Goal: Task Accomplishment & Management: Complete application form

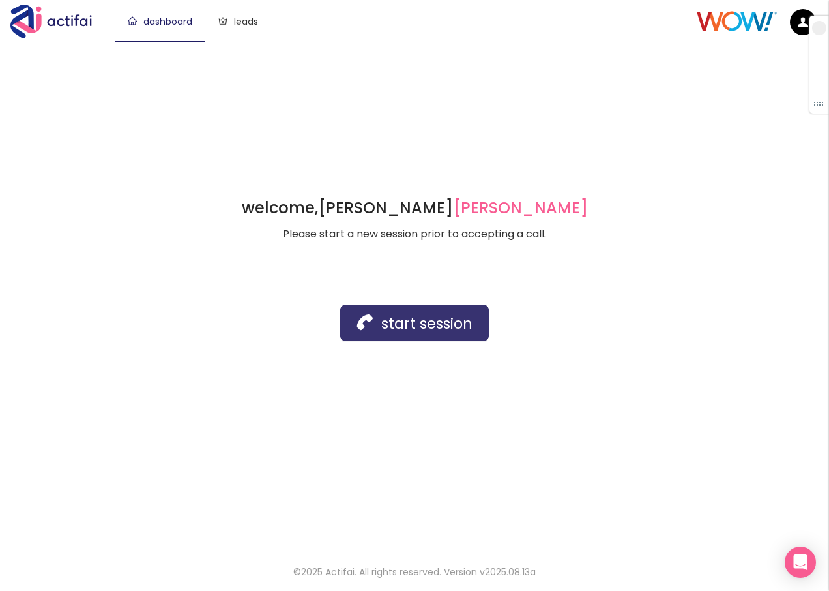
click at [365, 323] on button "start session" at bounding box center [414, 322] width 149 height 37
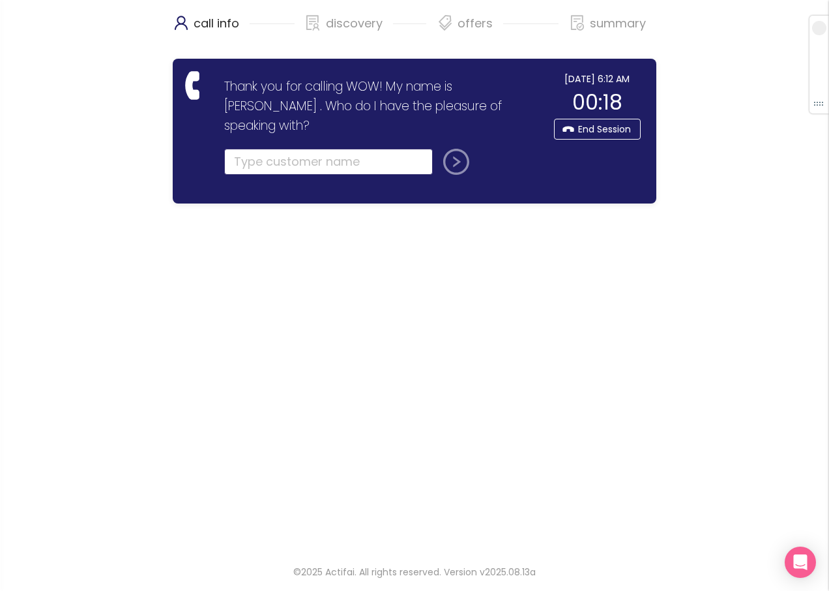
click at [248, 153] on input "text" at bounding box center [328, 162] width 209 height 26
type input "[PERSON_NAME]"
click at [458, 149] on button "submit" at bounding box center [453, 162] width 31 height 26
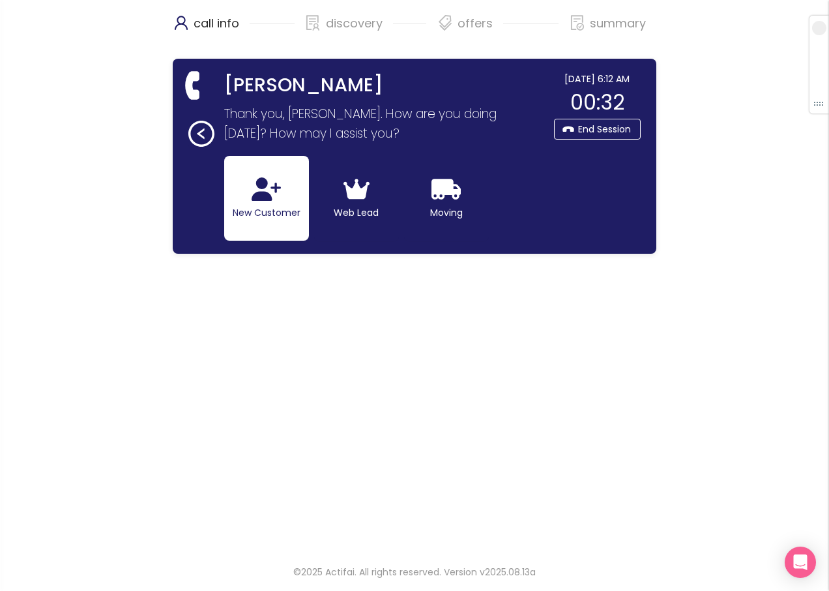
click at [274, 201] on button "New Customer" at bounding box center [266, 198] width 85 height 85
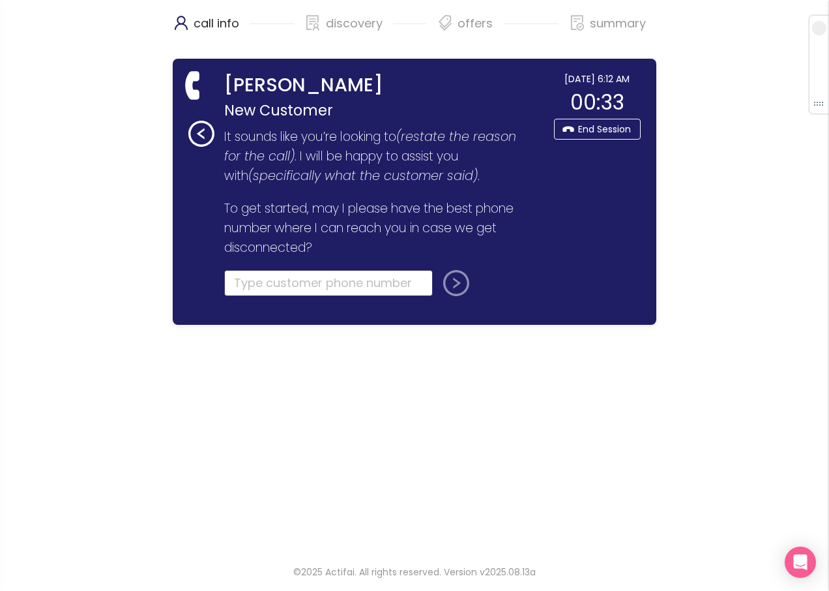
click at [277, 284] on input "tel" at bounding box center [328, 283] width 209 height 26
type input "[PHONE_NUMBER]"
click at [449, 286] on button "submit" at bounding box center [453, 283] width 31 height 26
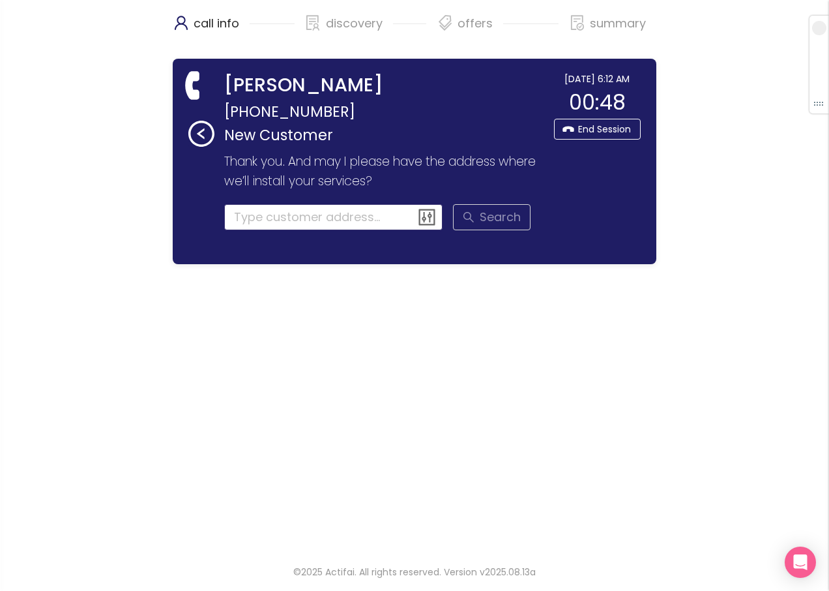
click at [262, 212] on input at bounding box center [333, 217] width 219 height 26
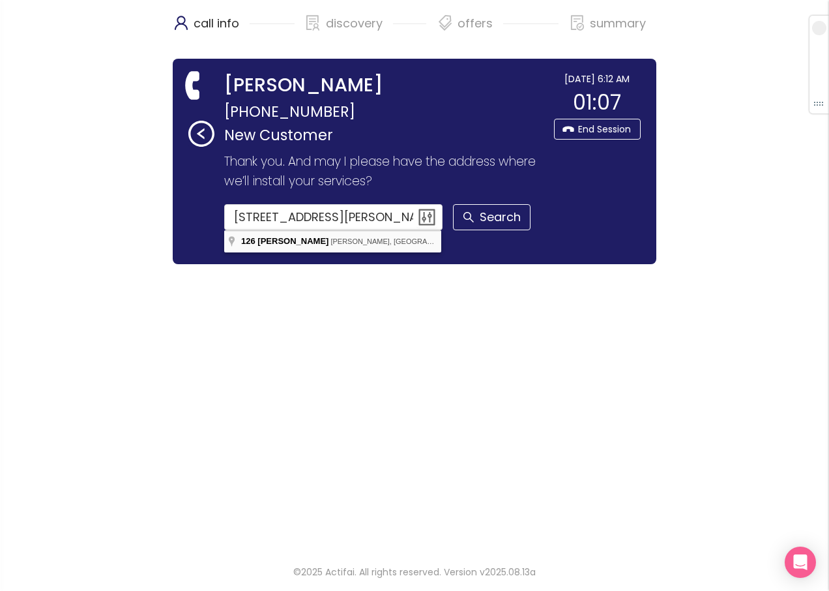
type input "[STREET_ADDRESS][PERSON_NAME][PERSON_NAME]"
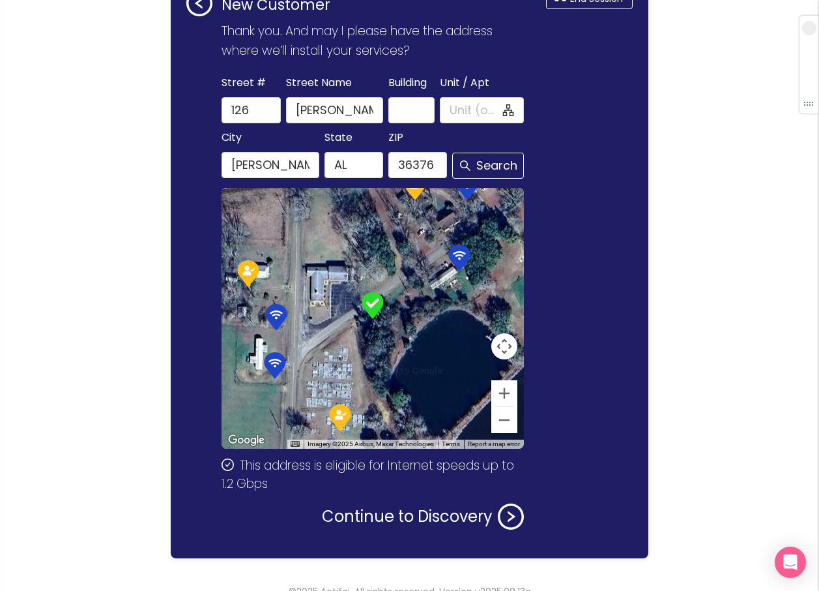
scroll to position [150, 0]
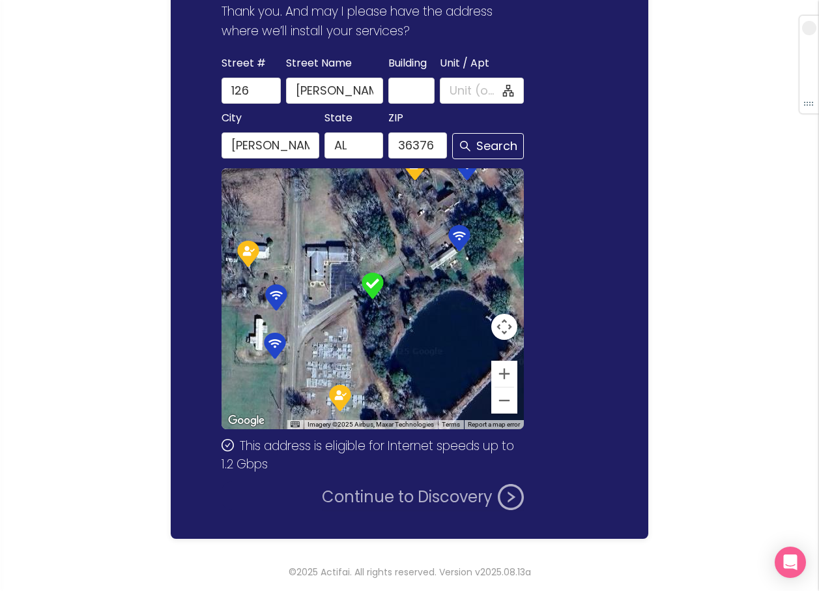
click at [411, 493] on button "Continue to Discovery" at bounding box center [423, 497] width 202 height 26
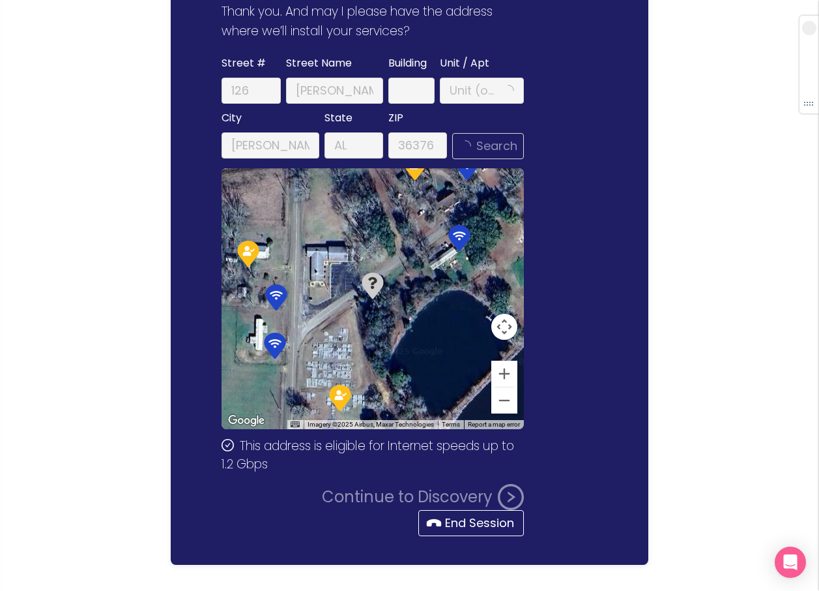
scroll to position [0, 0]
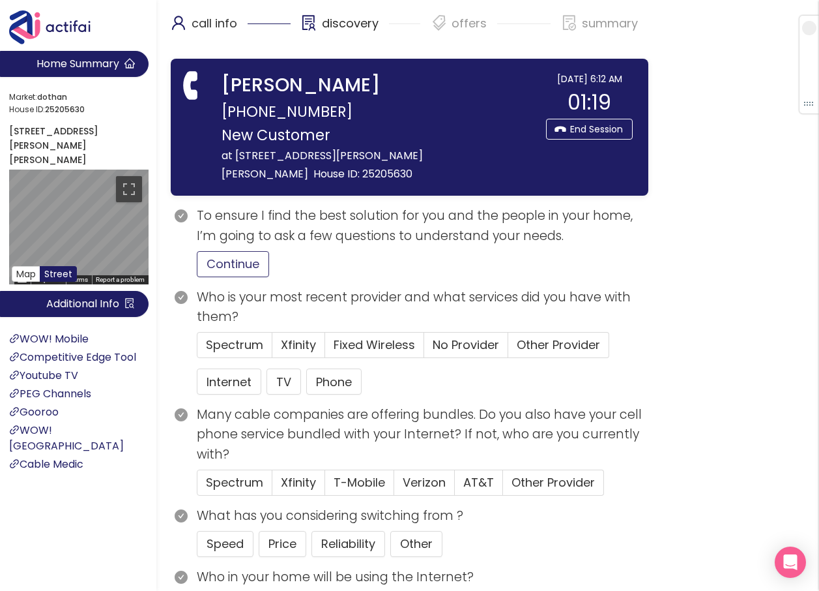
click at [233, 264] on button "Continue" at bounding box center [233, 264] width 72 height 26
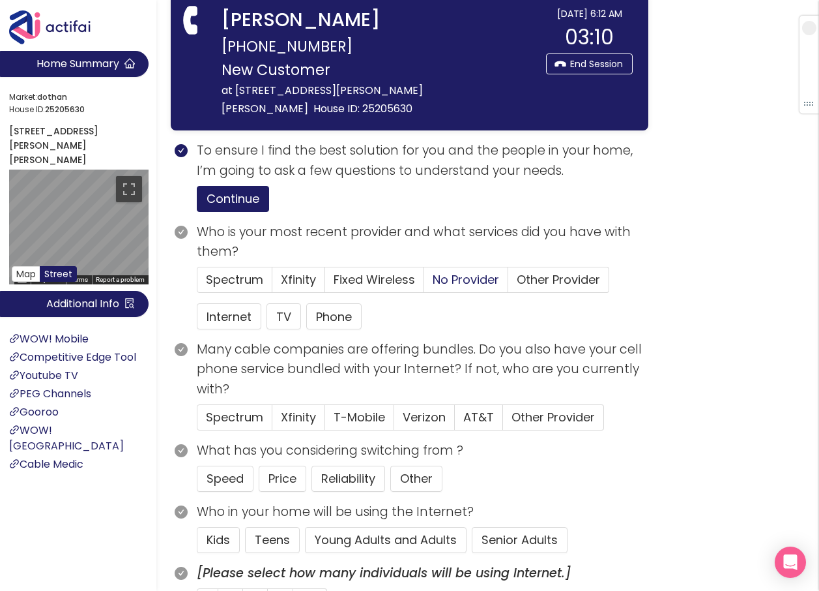
click at [435, 274] on span "No Provider" at bounding box center [466, 279] width 66 height 16
click at [424, 284] on input "No Provider" at bounding box center [424, 284] width 0 height 0
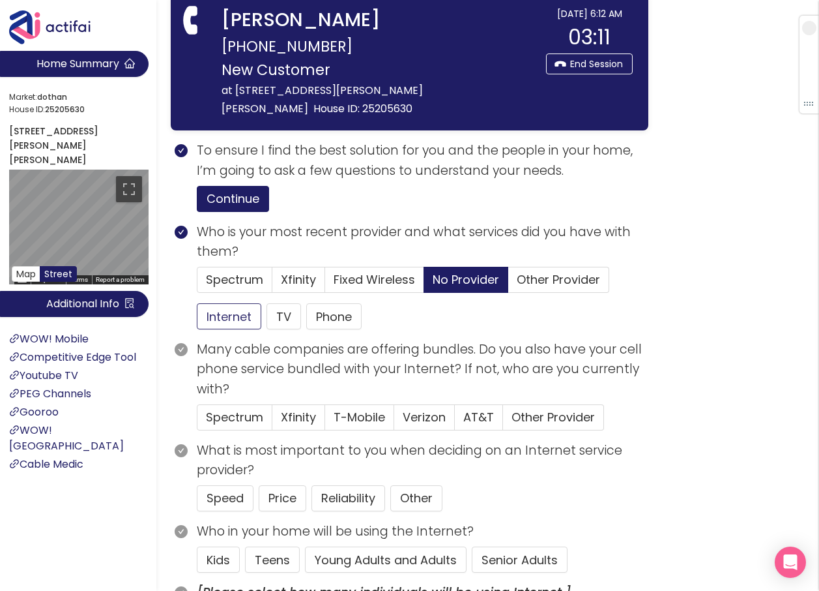
click at [229, 314] on button "Internet" at bounding box center [229, 316] width 65 height 26
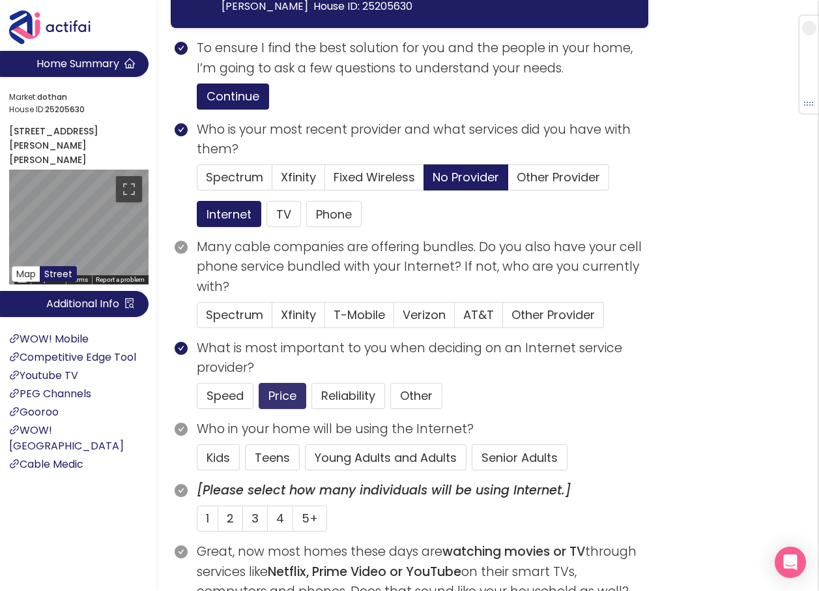
scroll to position [196, 0]
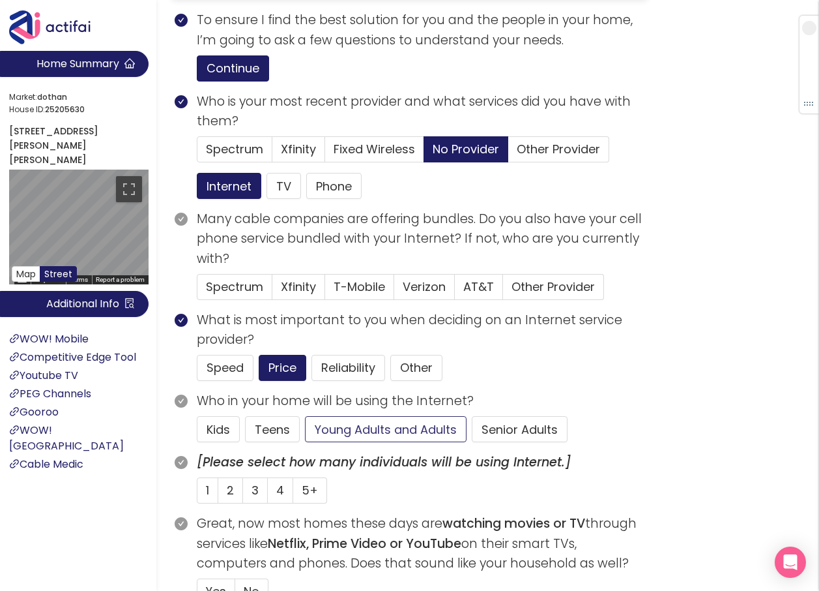
click at [388, 430] on button "Young Adults and Adults" at bounding box center [386, 429] width 162 height 26
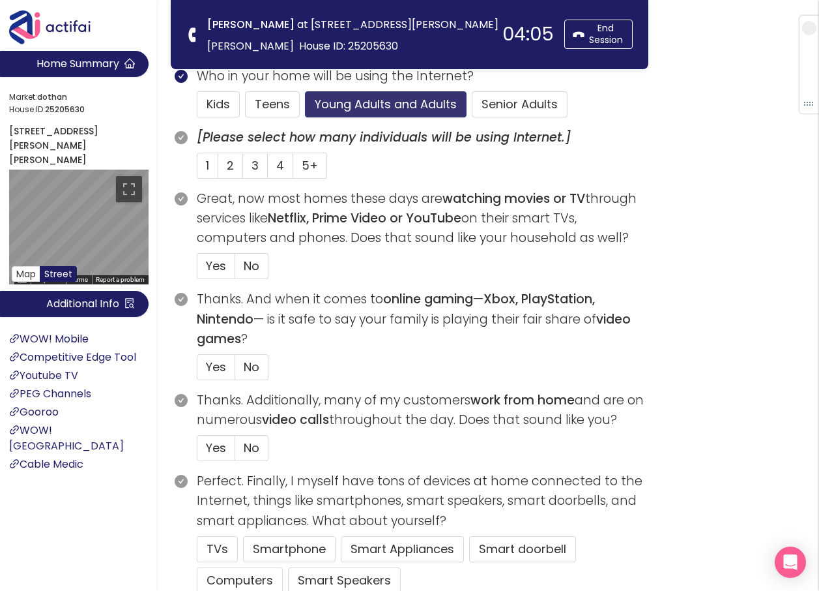
scroll to position [391, 0]
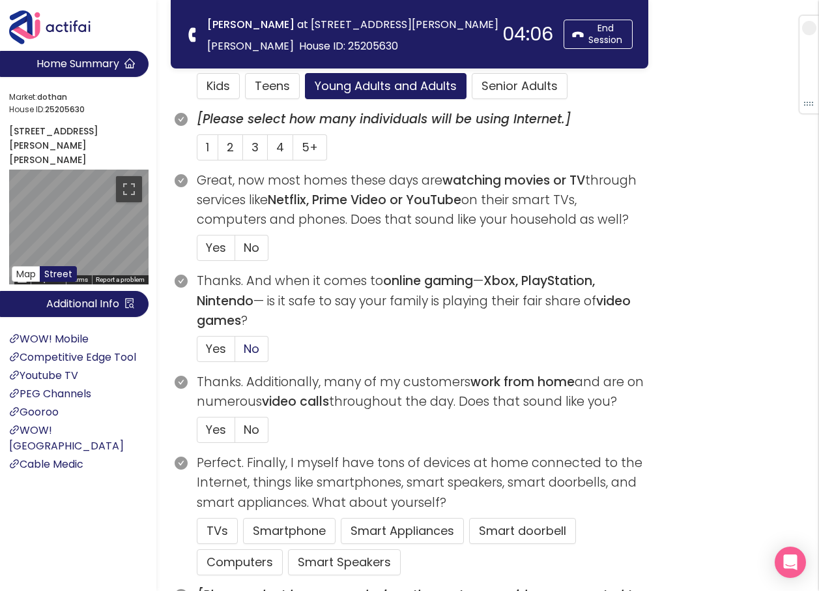
click at [250, 347] on span "No" at bounding box center [252, 348] width 16 height 16
click at [235, 353] on input "No" at bounding box center [235, 353] width 0 height 0
click at [249, 425] on span "No" at bounding box center [252, 429] width 16 height 16
click at [235, 434] on input "No" at bounding box center [235, 434] width 0 height 0
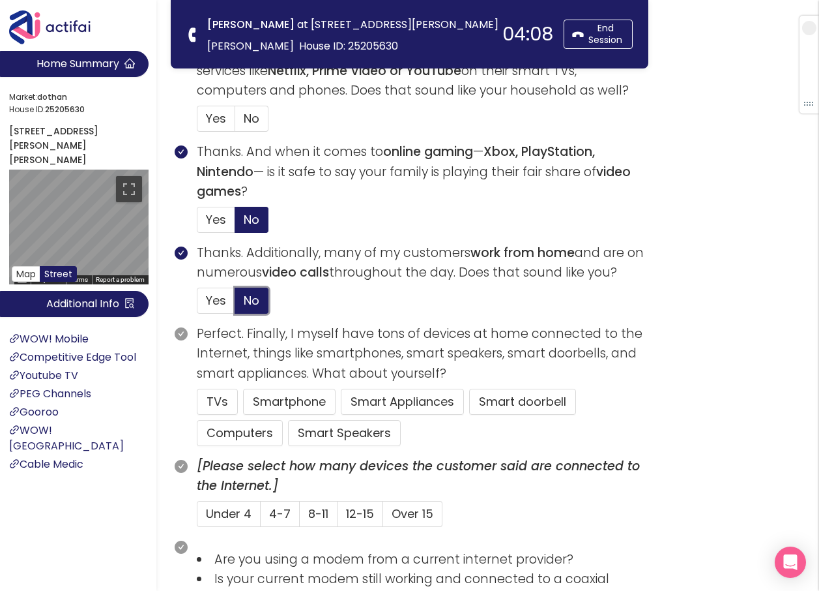
scroll to position [522, 0]
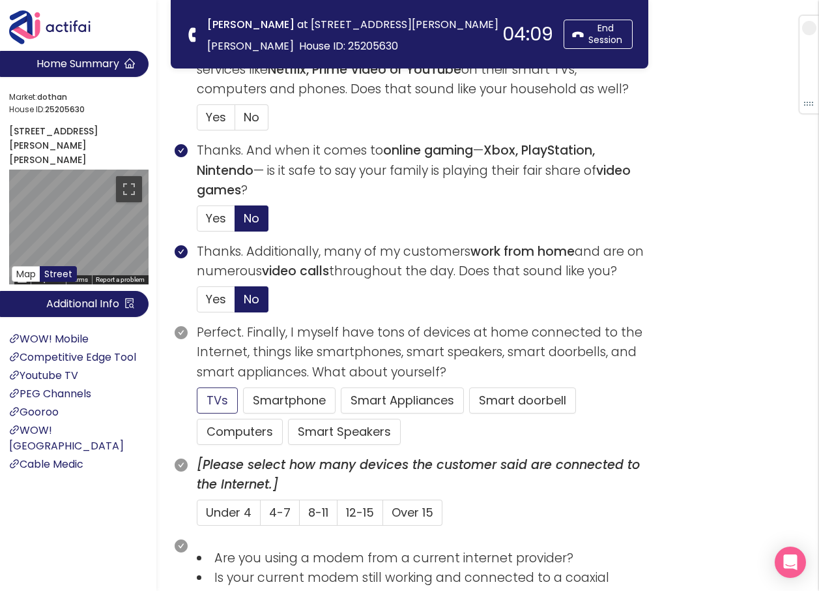
click at [216, 397] on button "TVs" at bounding box center [217, 400] width 41 height 26
click at [213, 217] on span "Yes" at bounding box center [216, 218] width 20 height 16
click at [198, 222] on input "Yes" at bounding box center [198, 222] width 0 height 0
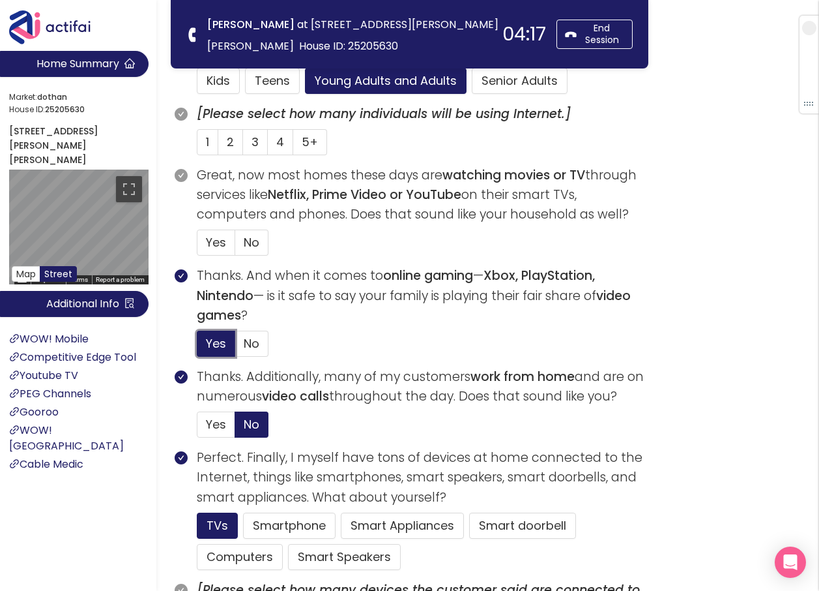
scroll to position [391, 0]
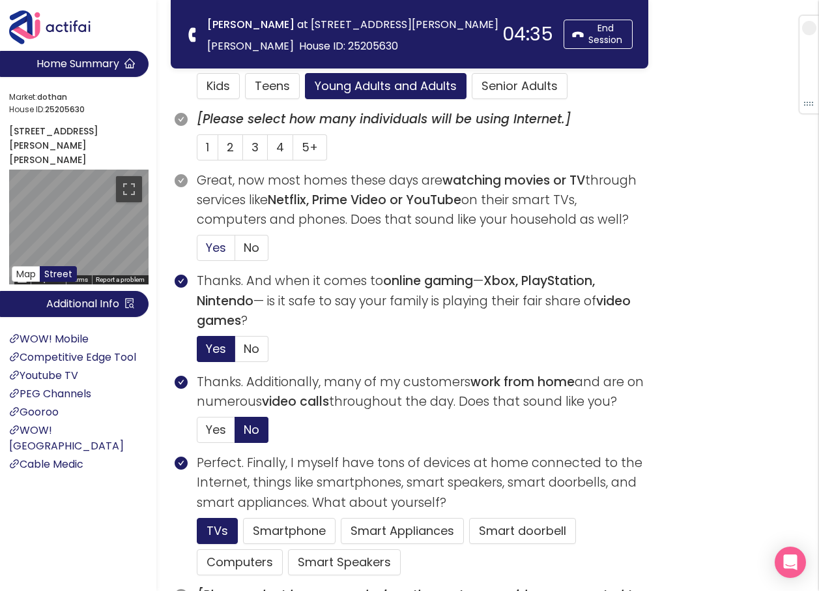
click at [213, 249] on span "Yes" at bounding box center [216, 247] width 20 height 16
click at [198, 252] on input "Yes" at bounding box center [198, 252] width 0 height 0
click at [228, 149] on span "2" at bounding box center [230, 147] width 7 height 16
click at [218, 151] on input "2" at bounding box center [218, 151] width 0 height 0
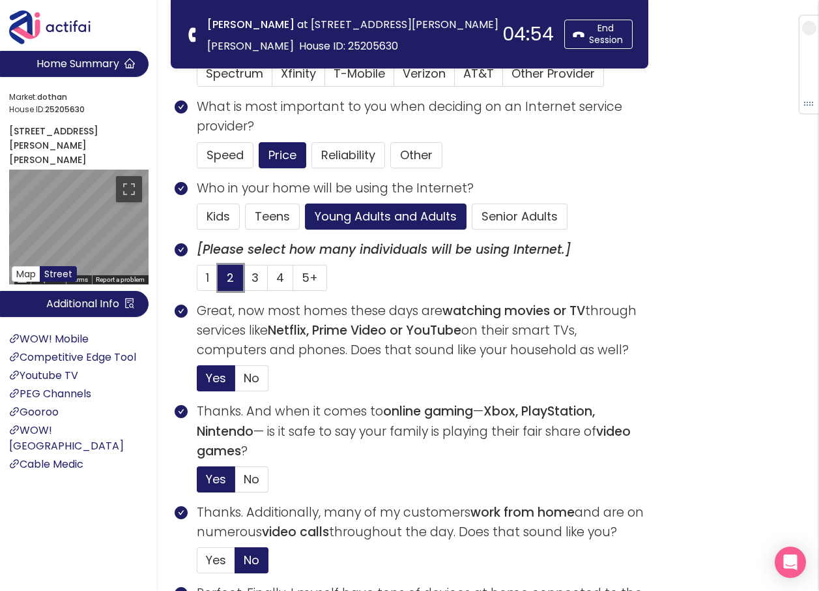
scroll to position [196, 0]
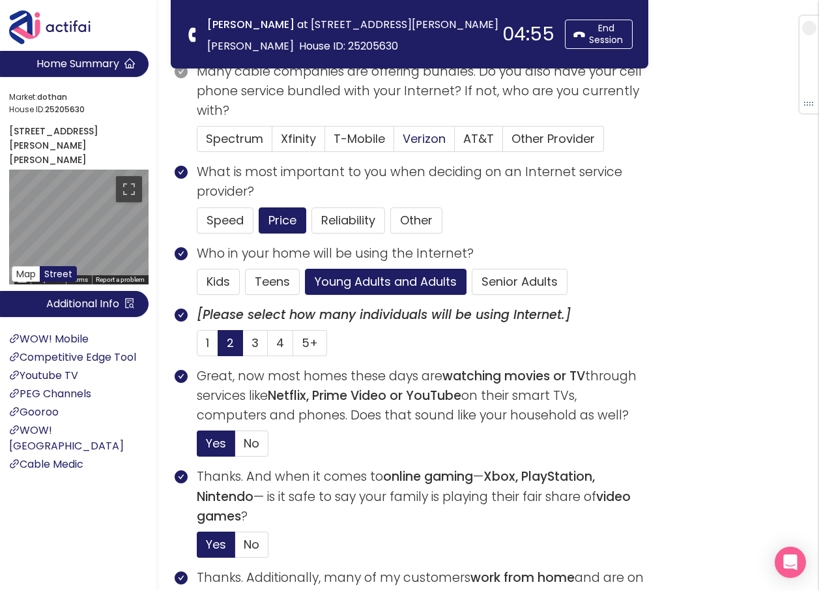
click at [408, 137] on span "Verizon" at bounding box center [424, 138] width 43 height 16
click at [394, 143] on input "Verizon" at bounding box center [394, 143] width 0 height 0
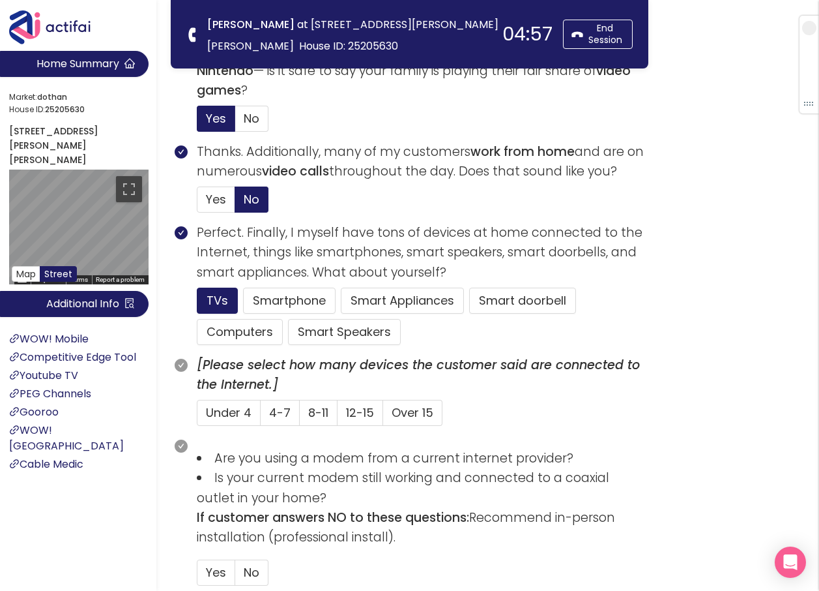
scroll to position [652, 0]
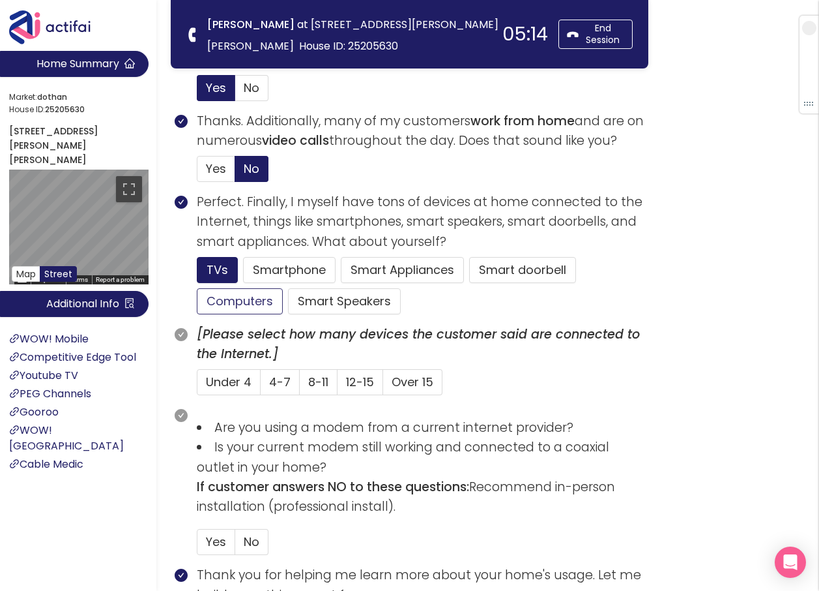
click at [252, 304] on button "Computers" at bounding box center [240, 301] width 86 height 26
click at [288, 384] on span "4-7" at bounding box center [280, 382] width 22 height 16
click at [261, 386] on input "4-7" at bounding box center [261, 386] width 0 height 0
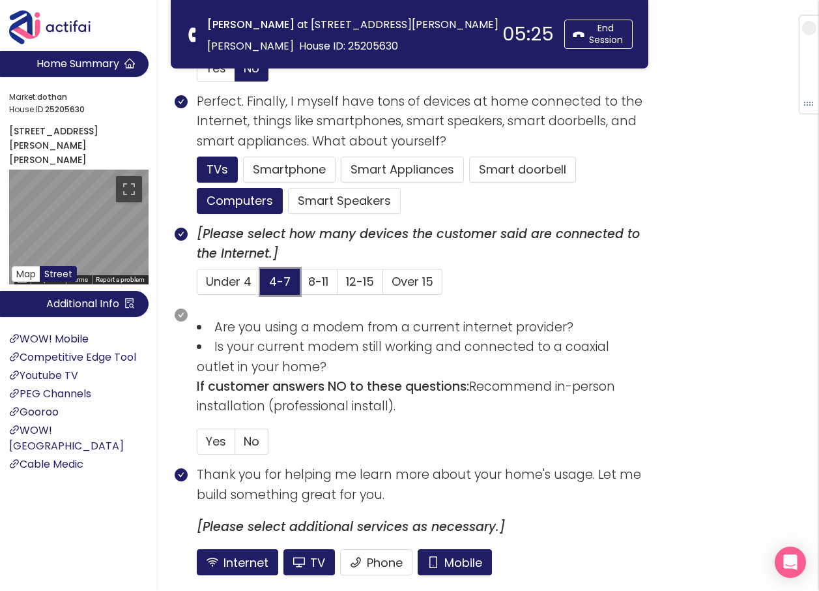
scroll to position [857, 0]
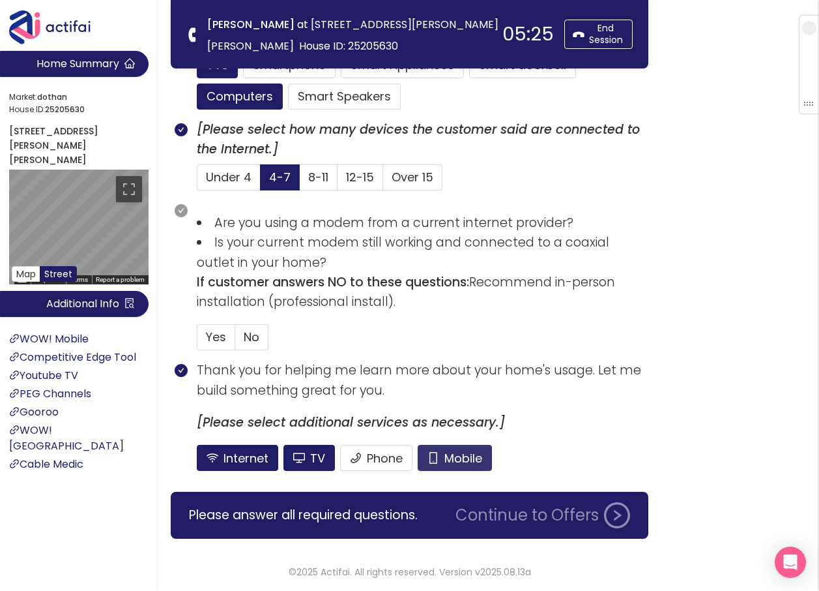
click at [452, 462] on button "Mobile" at bounding box center [455, 458] width 74 height 26
click at [314, 458] on button "TV" at bounding box center [310, 458] width 52 height 26
click at [250, 338] on span "No" at bounding box center [252, 337] width 16 height 16
click at [235, 341] on input "No" at bounding box center [235, 341] width 0 height 0
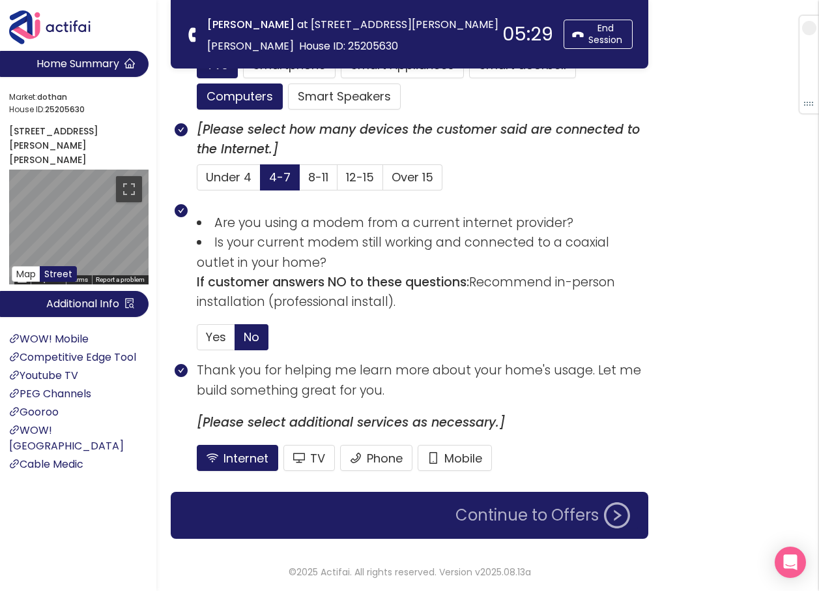
click at [522, 512] on button "Continue to Offers" at bounding box center [543, 515] width 190 height 26
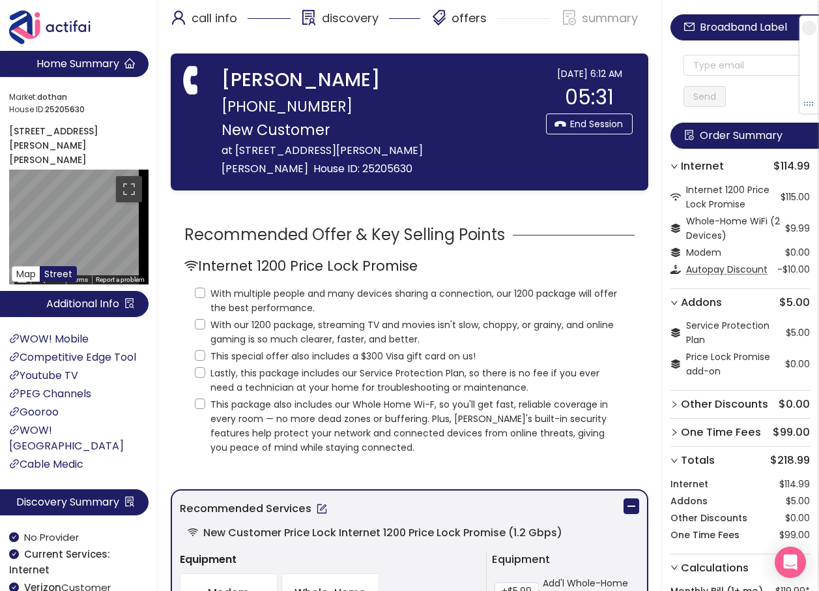
scroll to position [0, 0]
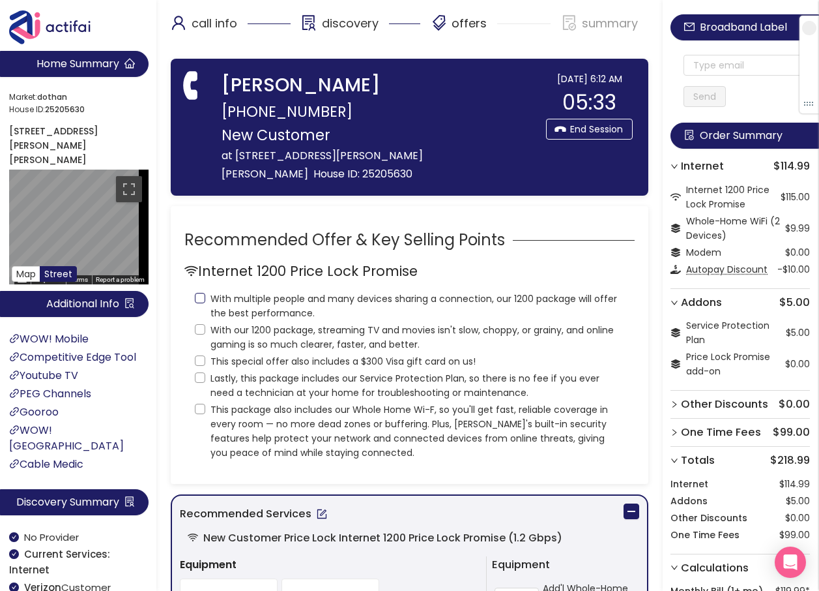
click at [199, 294] on input "With multiple people and many devices sharing a connection, our 1200 package wi…" at bounding box center [200, 298] width 10 height 10
checkbox input "true"
click at [197, 328] on input "With our 1200 package, streaming TV and movies isn't slow, choppy, or grainy, a…" at bounding box center [200, 329] width 10 height 10
checkbox input "true"
click at [200, 359] on input "This special offer also includes a $300 Visa gift card on us!" at bounding box center [200, 360] width 10 height 10
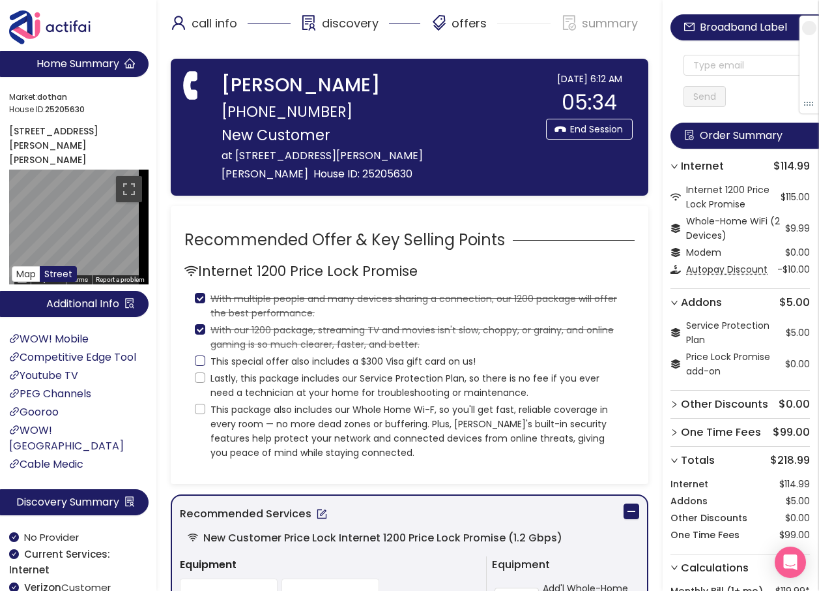
checkbox input "true"
click at [198, 377] on input "Lastly, this package includes our Service Protection Plan, so there is no fee i…" at bounding box center [200, 377] width 10 height 10
checkbox input "true"
click at [198, 413] on input "This package also includes our Whole Home Wi-F, so you'll get fast, reliable co…" at bounding box center [200, 409] width 10 height 10
checkbox input "true"
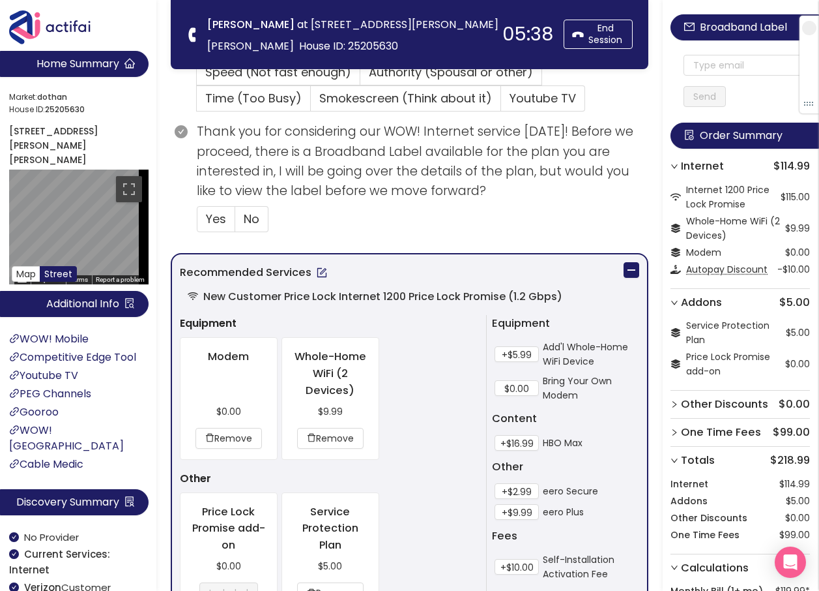
scroll to position [456, 0]
click at [526, 492] on button "+$2.99" at bounding box center [517, 490] width 44 height 16
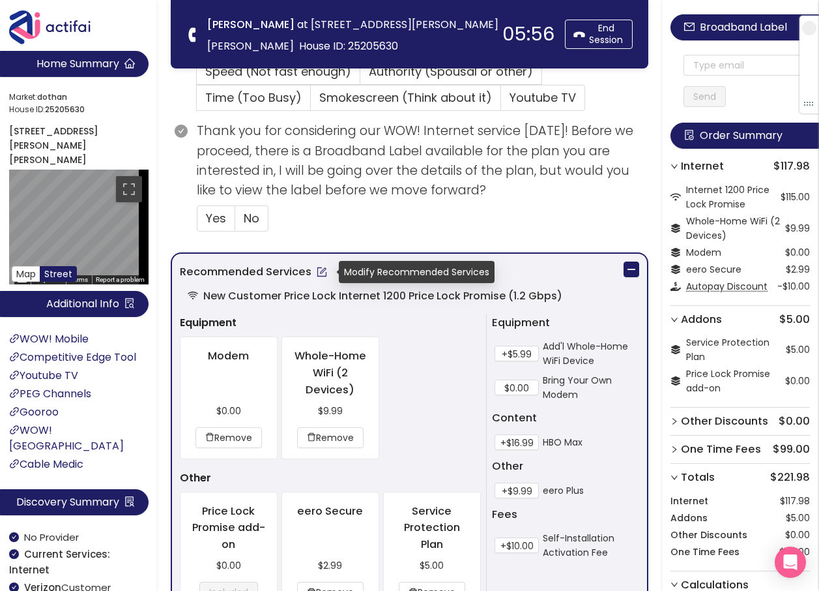
click at [322, 277] on button "button" at bounding box center [322, 271] width 21 height 21
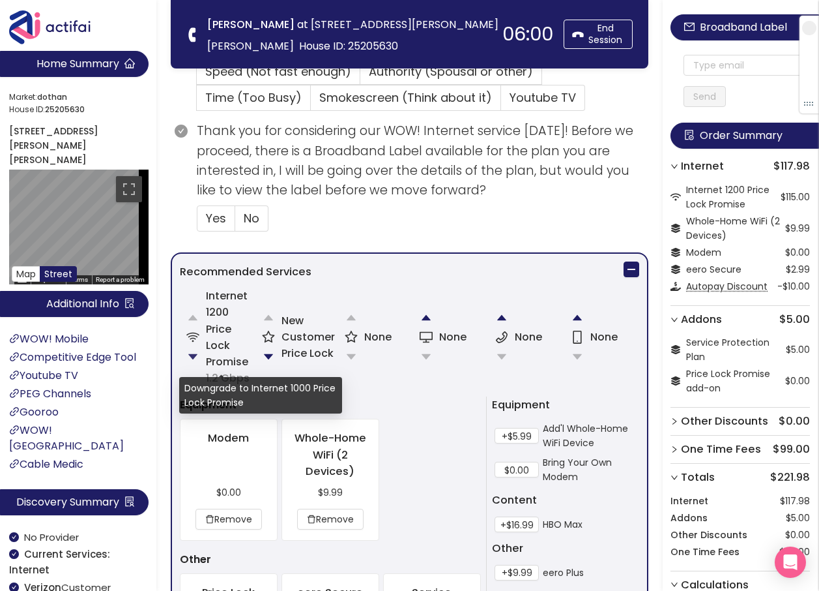
click at [194, 355] on button "button" at bounding box center [193, 357] width 26 height 26
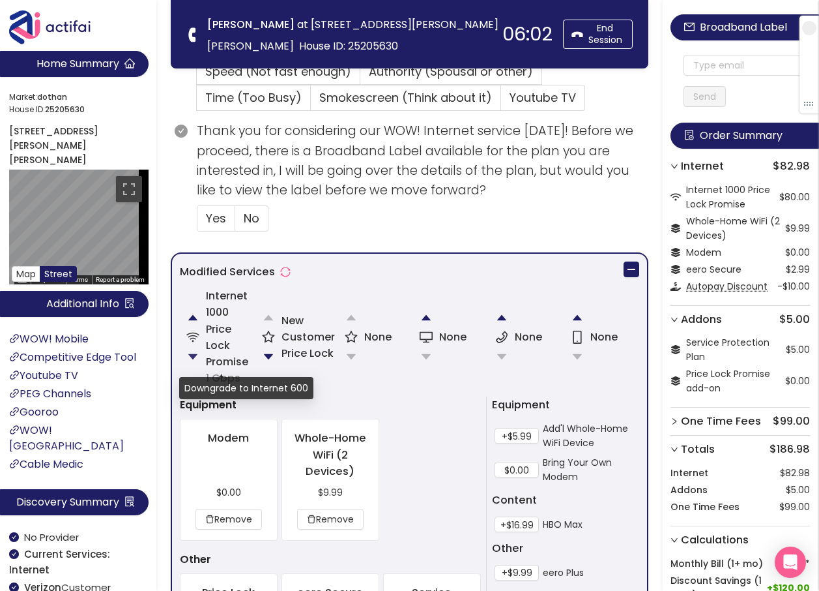
click at [195, 354] on button "button" at bounding box center [193, 357] width 26 height 26
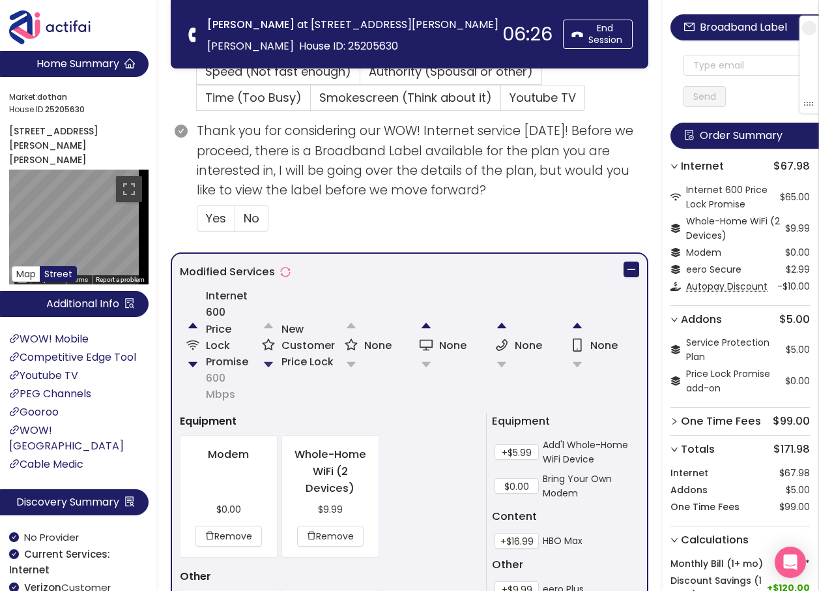
click at [267, 363] on button "button" at bounding box center [269, 364] width 26 height 26
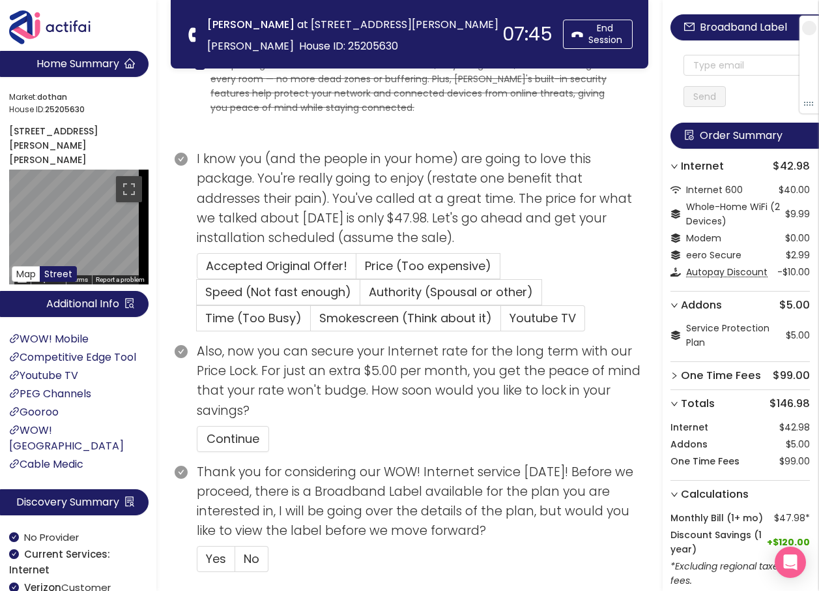
scroll to position [147, 0]
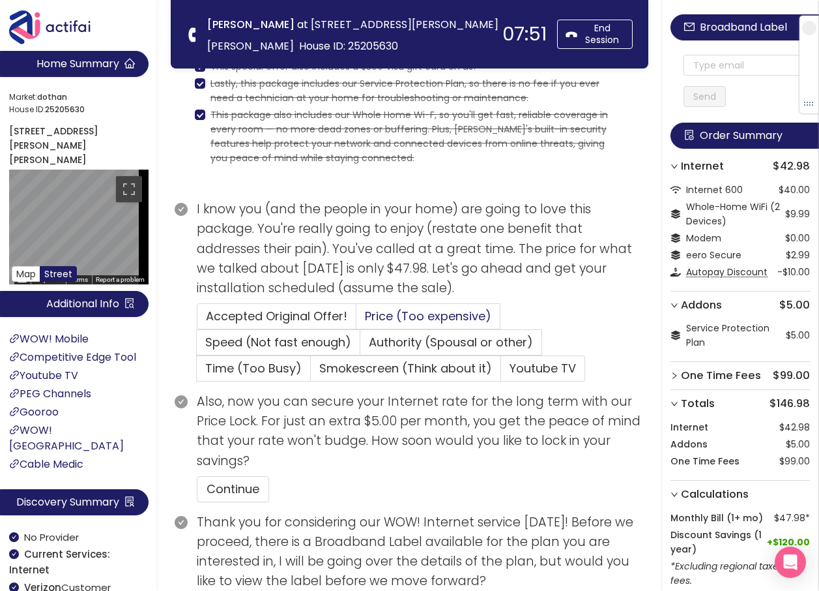
click at [380, 313] on span "Price (Too expensive)" at bounding box center [428, 316] width 126 height 16
click at [357, 320] on input "Price (Too expensive)" at bounding box center [357, 320] width 0 height 0
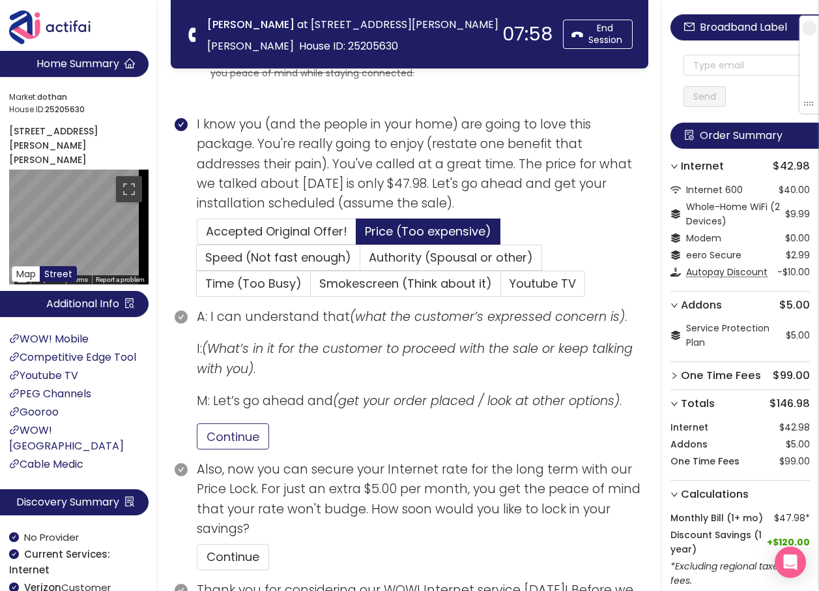
scroll to position [342, 0]
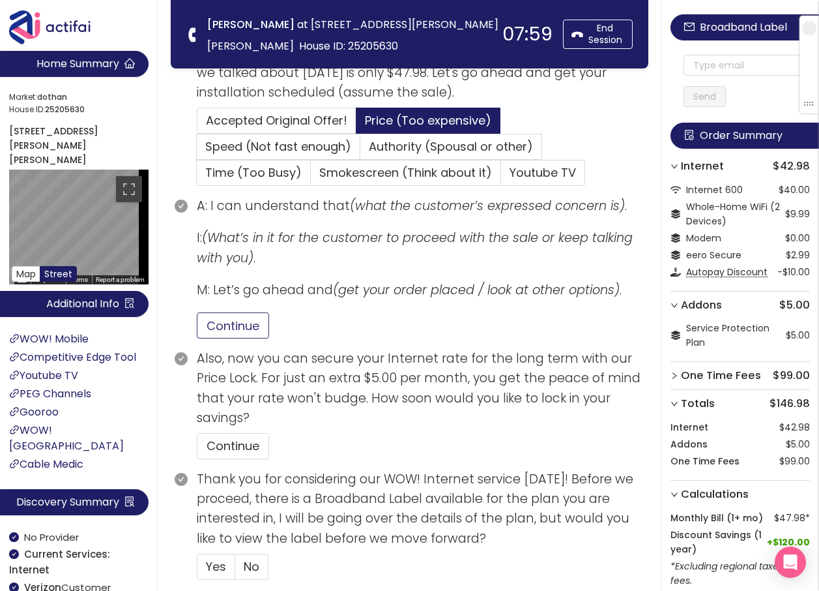
click at [232, 334] on button "Continue" at bounding box center [233, 325] width 72 height 26
click at [241, 445] on button "Continue" at bounding box center [233, 446] width 72 height 26
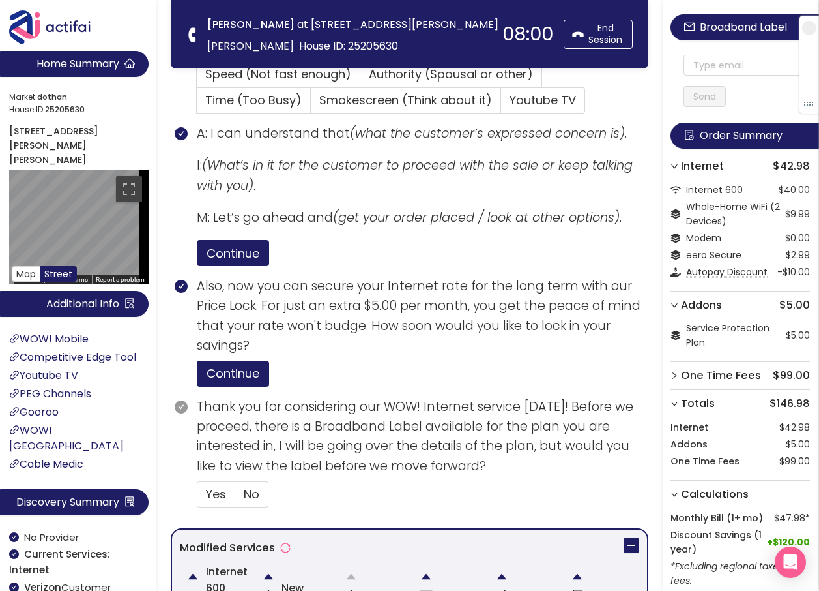
scroll to position [538, 0]
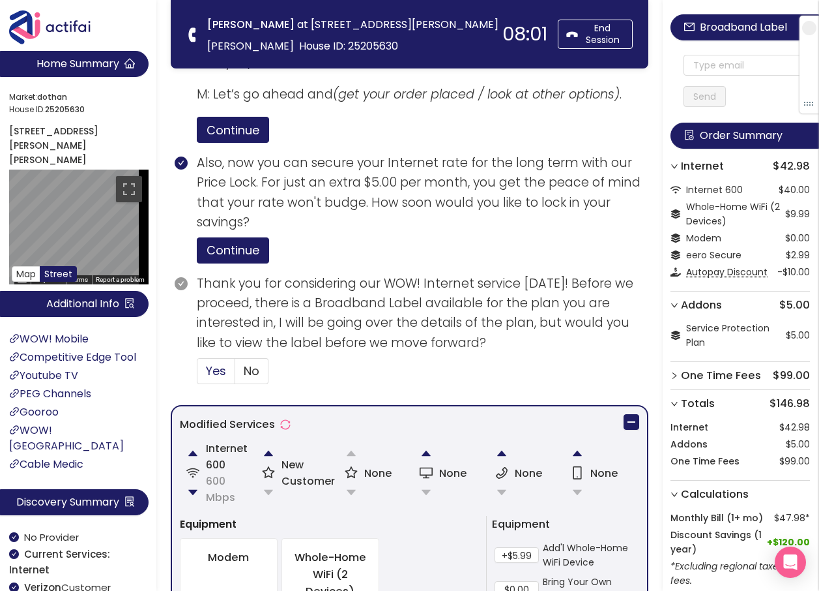
click at [213, 367] on span "Yes" at bounding box center [216, 370] width 20 height 16
click at [198, 375] on input "Yes" at bounding box center [198, 375] width 0 height 0
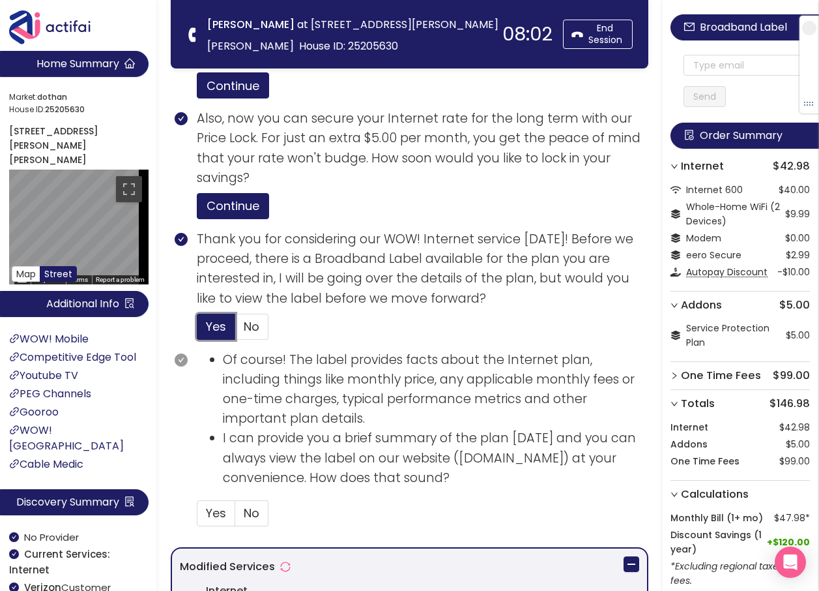
scroll to position [733, 0]
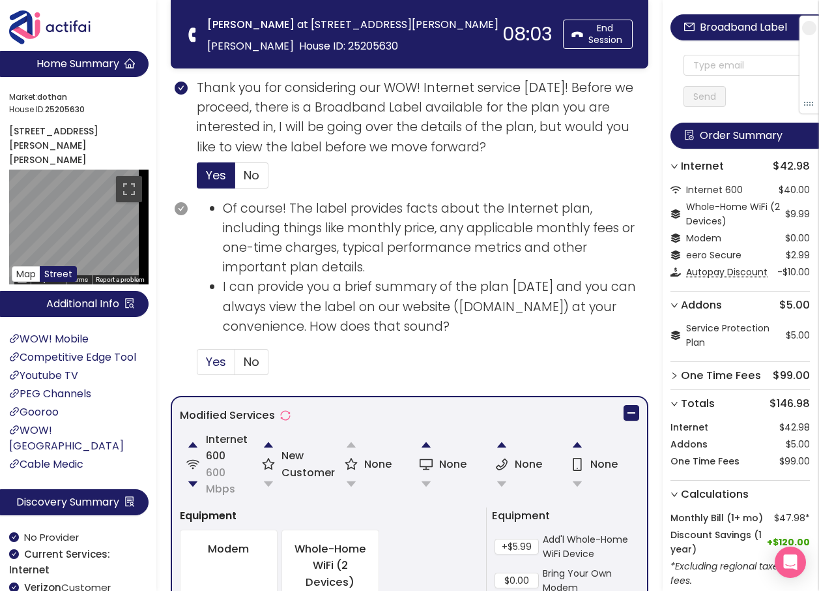
click at [212, 355] on span "Yes" at bounding box center [216, 361] width 20 height 16
click at [198, 366] on input "Yes" at bounding box center [198, 366] width 0 height 0
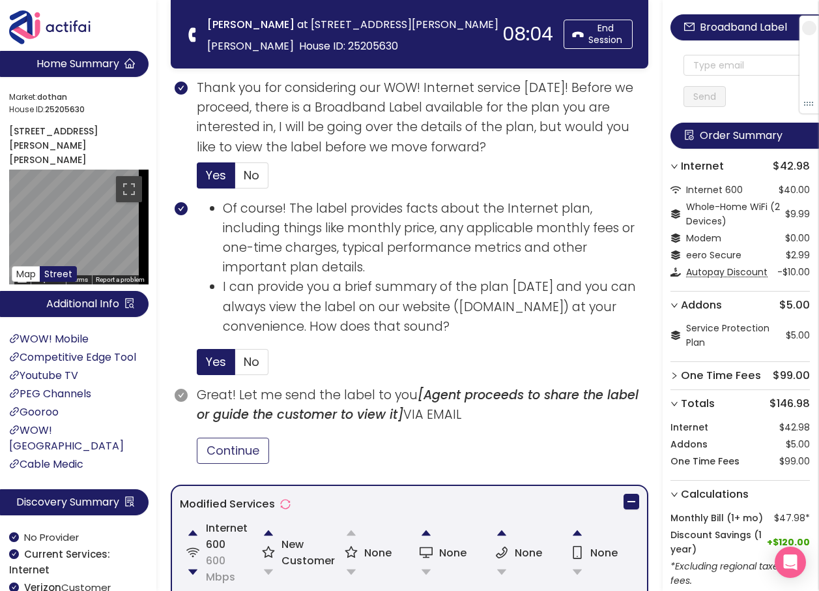
click at [221, 454] on button "Continue" at bounding box center [233, 450] width 72 height 26
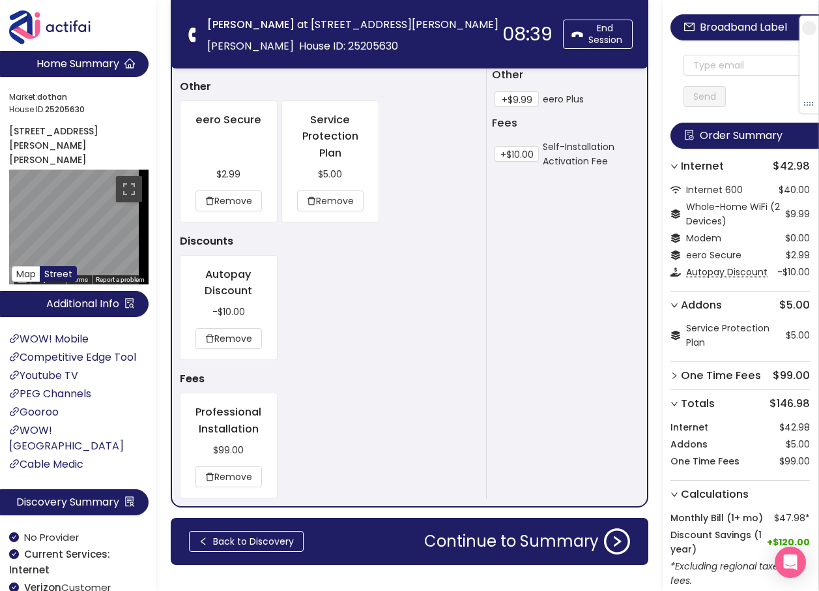
scroll to position [1432, 0]
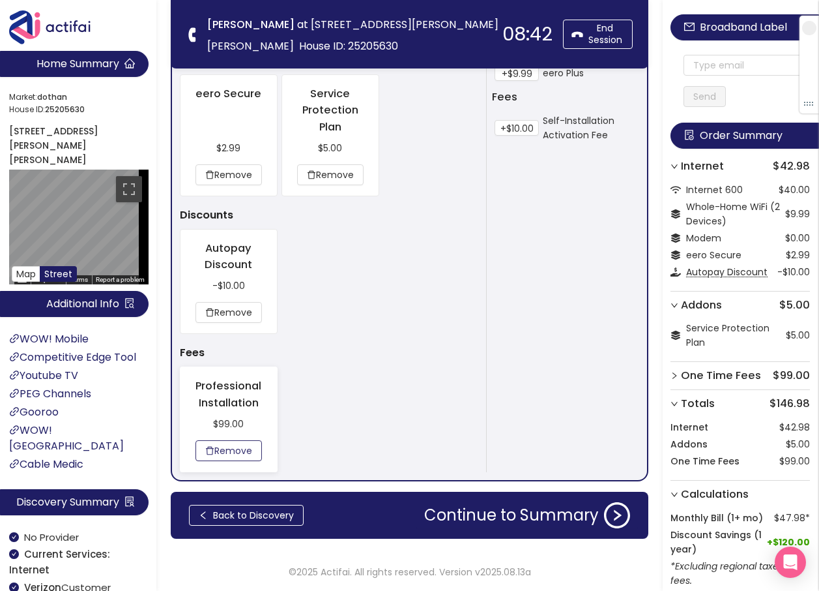
click at [216, 453] on button "Remove" at bounding box center [229, 450] width 66 height 21
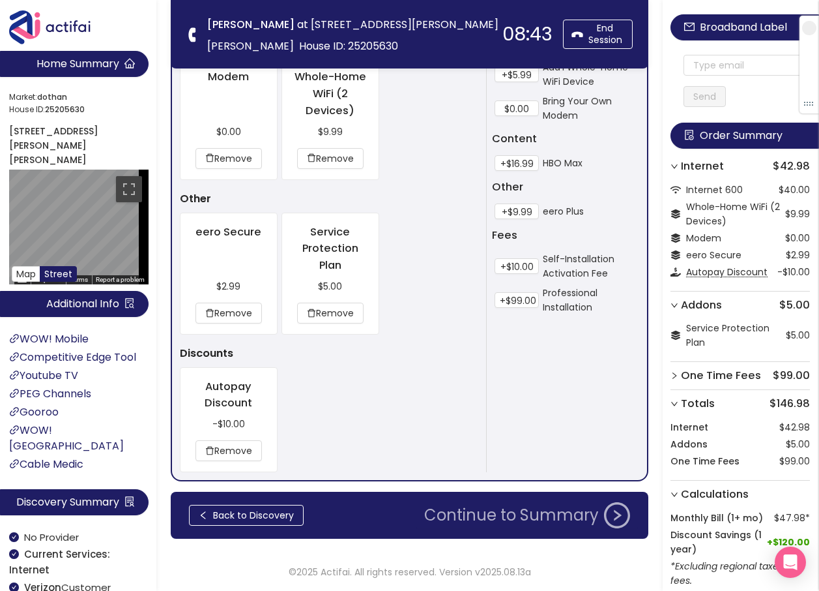
click at [504, 518] on button "Continue to Summary" at bounding box center [528, 515] width 222 height 26
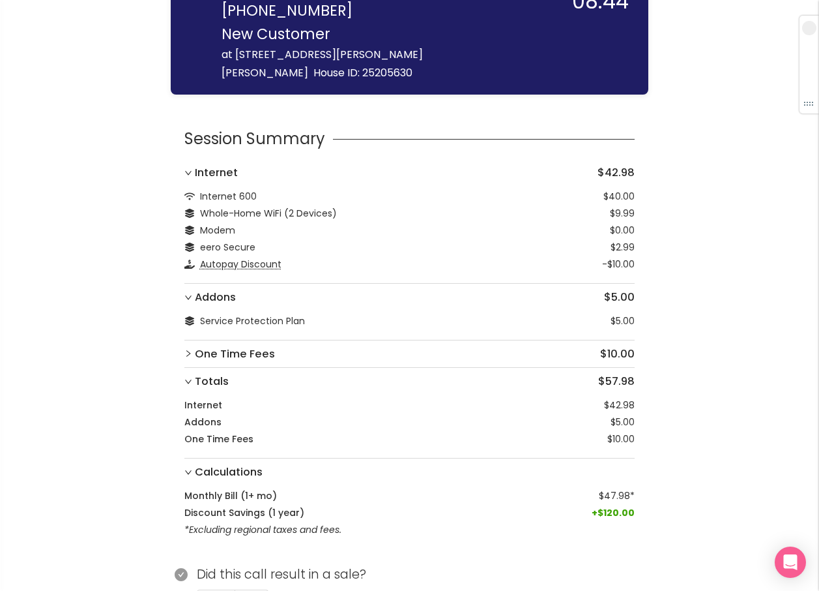
scroll to position [98, 0]
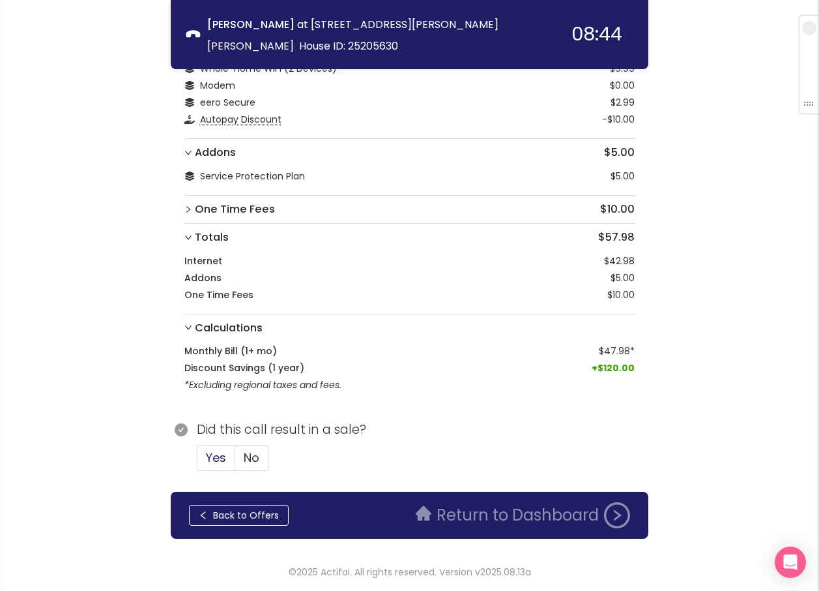
click at [211, 447] on label "Yes" at bounding box center [216, 458] width 38 height 26
click at [198, 462] on input "Yes" at bounding box center [198, 462] width 0 height 0
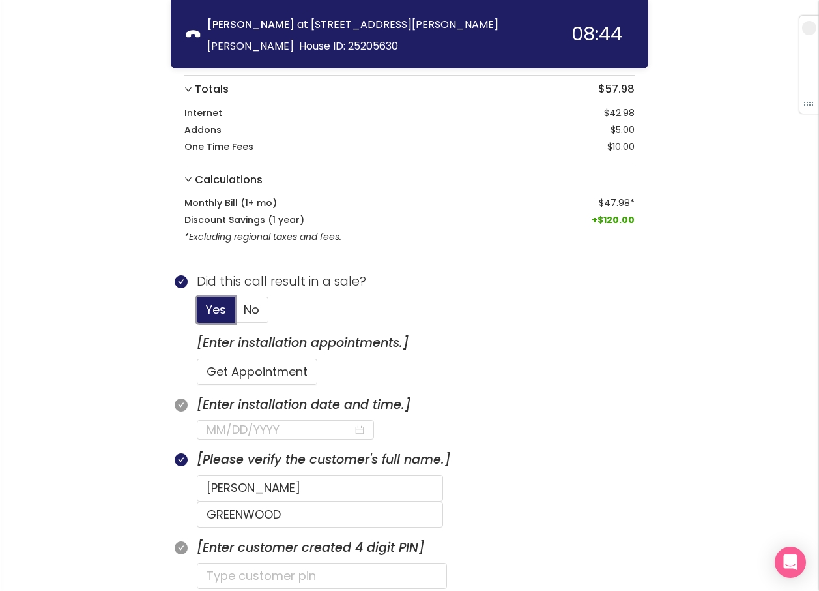
scroll to position [293, 0]
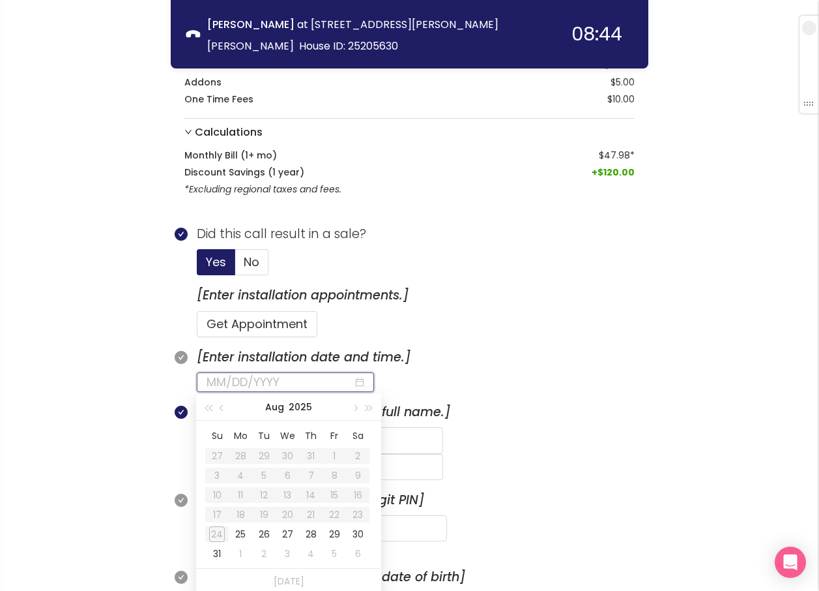
click at [268, 382] on input at bounding box center [280, 382] width 147 height 18
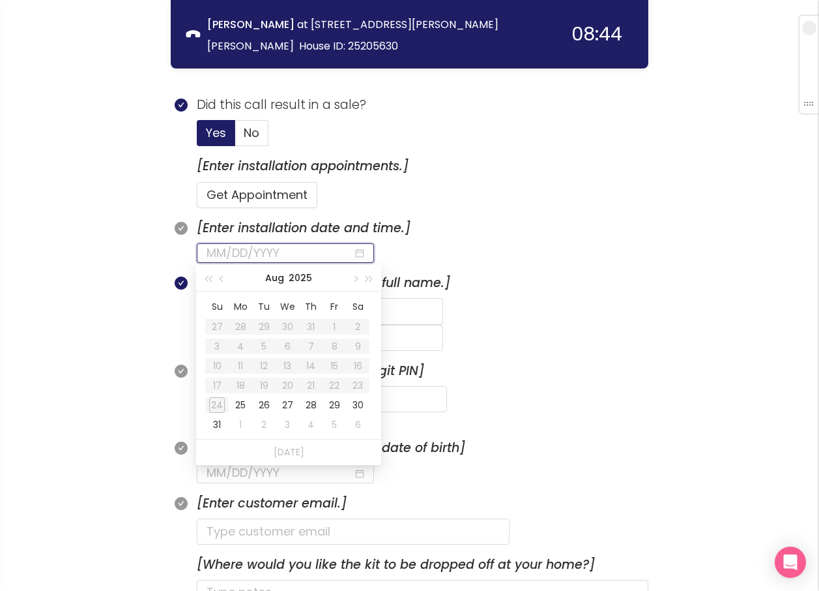
scroll to position [424, 0]
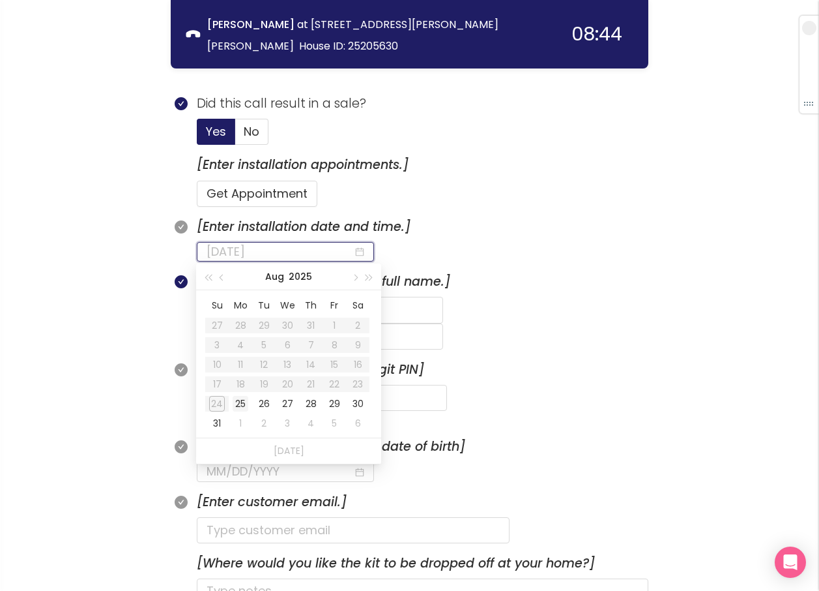
type input "[DATE]"
click at [241, 400] on div "25" at bounding box center [241, 404] width 16 height 16
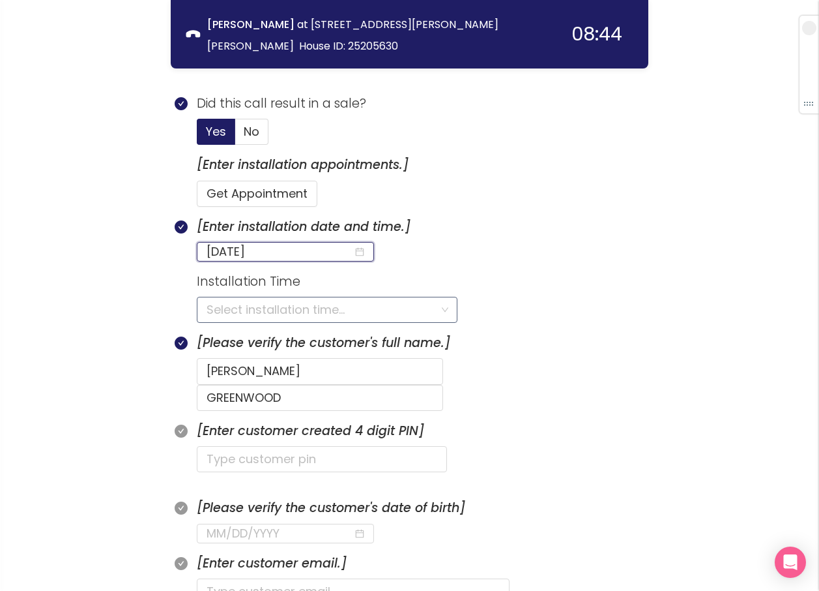
click at [288, 314] on input "search" at bounding box center [323, 309] width 232 height 25
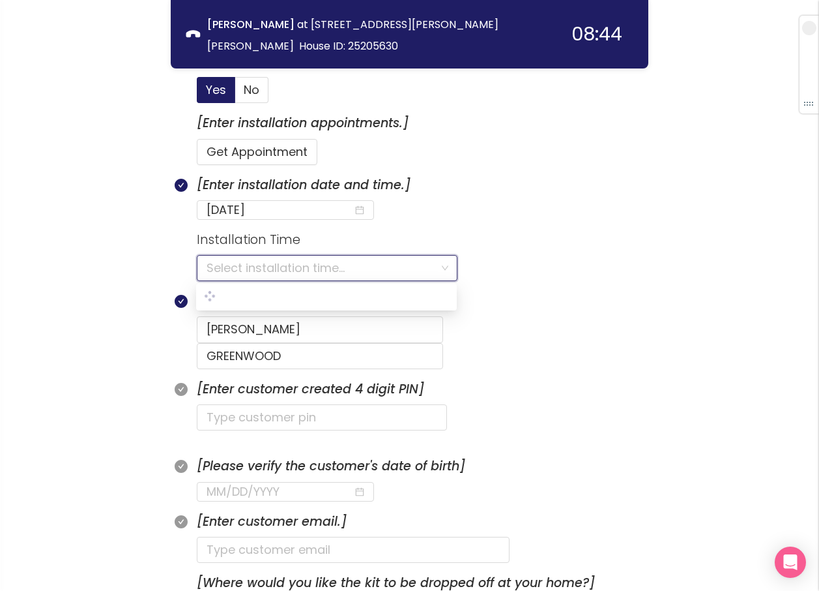
scroll to position [489, 0]
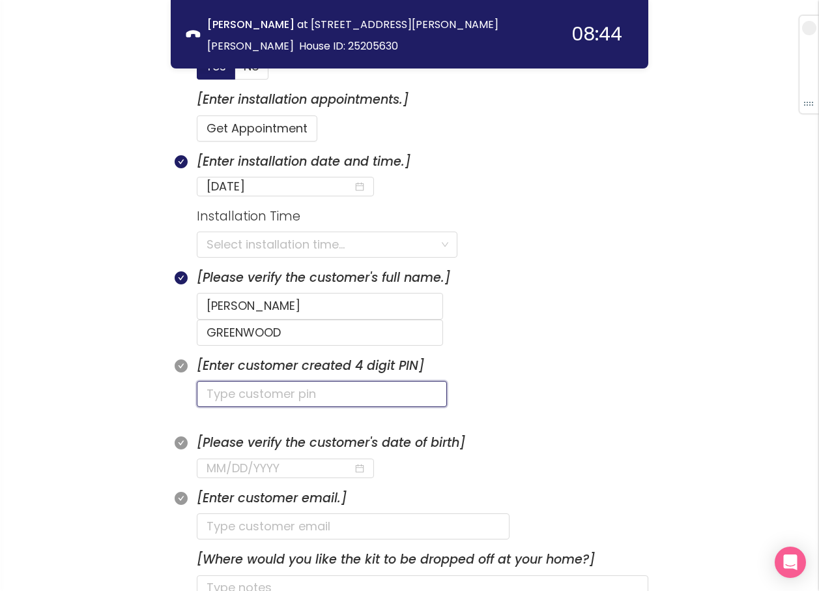
click at [276, 381] on input "text" at bounding box center [322, 394] width 250 height 26
type input "5566"
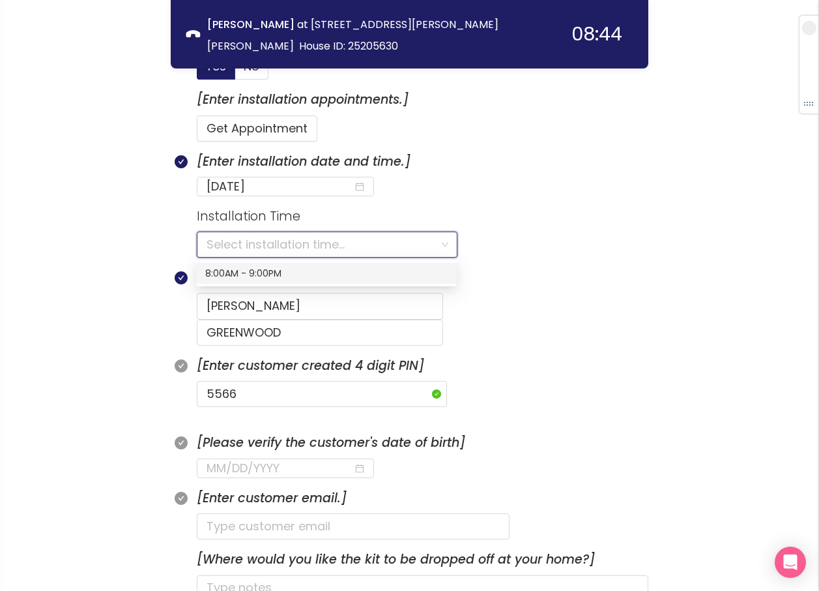
click at [284, 245] on input "search" at bounding box center [323, 244] width 232 height 25
click at [259, 272] on div "8:00AM - 9:00PM" at bounding box center [326, 273] width 243 height 14
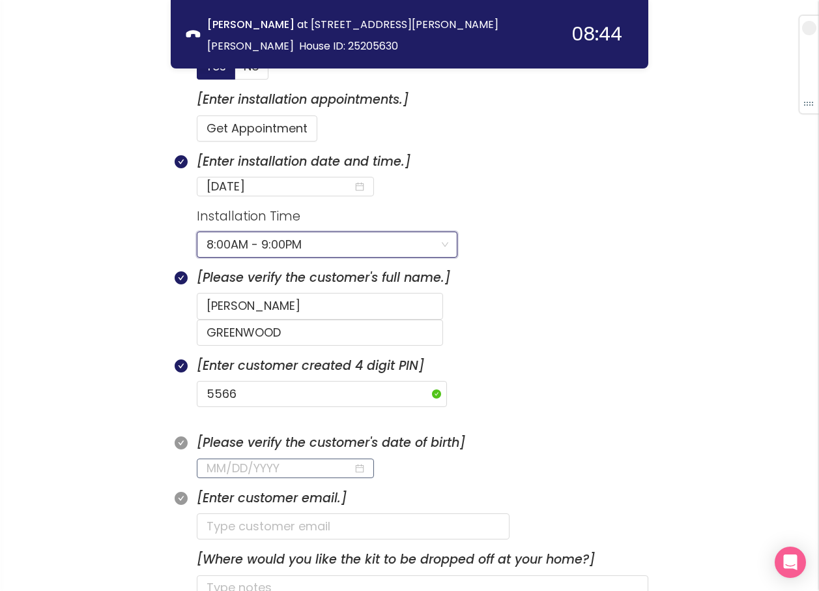
click at [214, 459] on input at bounding box center [280, 468] width 147 height 18
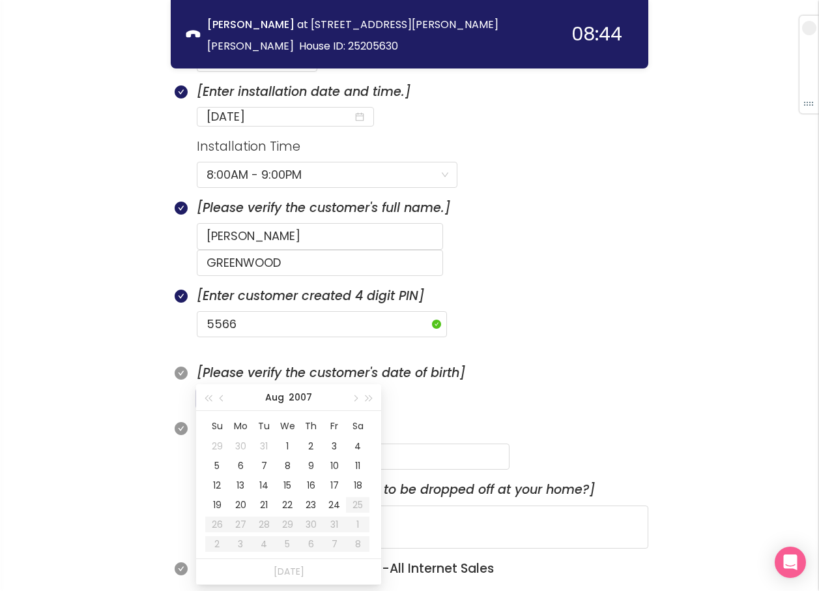
scroll to position [685, 0]
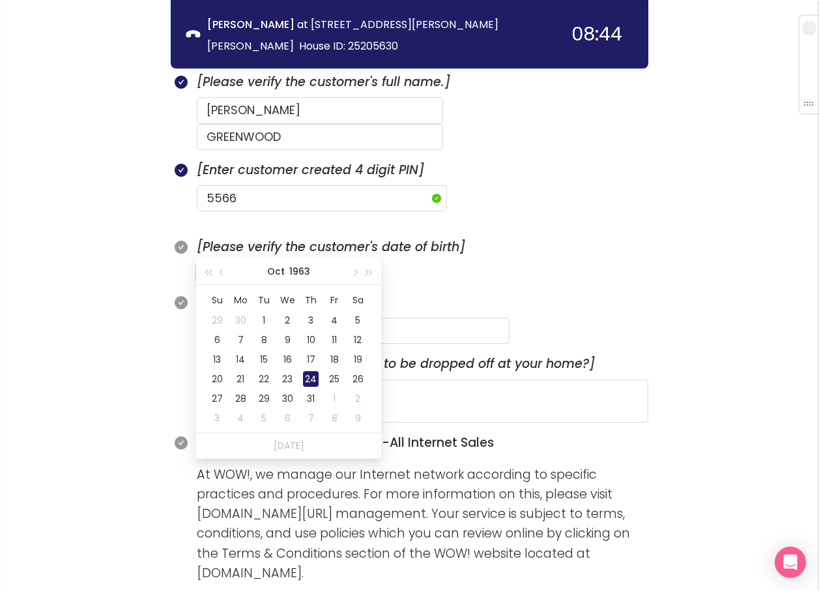
click at [308, 376] on div "24" at bounding box center [311, 379] width 16 height 16
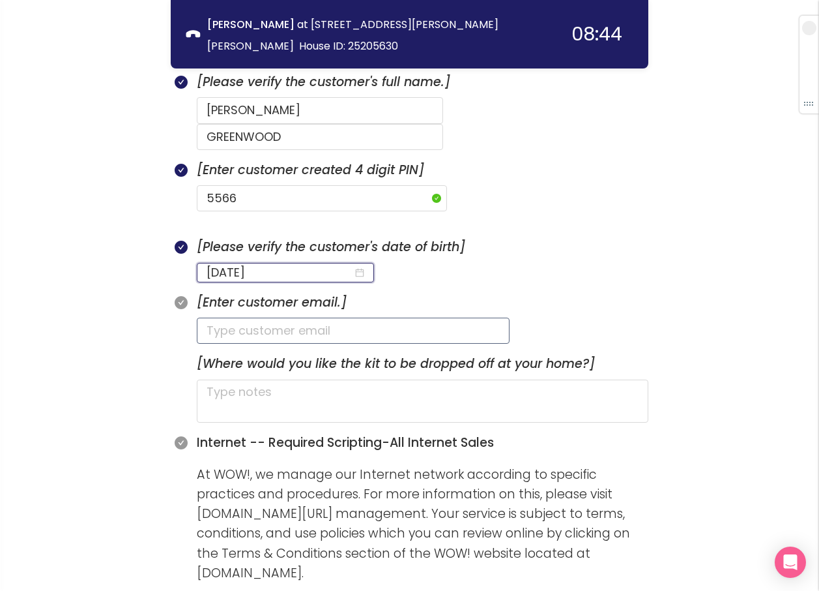
type input "[DATE]"
click at [239, 317] on input "text" at bounding box center [353, 330] width 313 height 26
click at [301, 317] on input "text" at bounding box center [353, 330] width 313 height 26
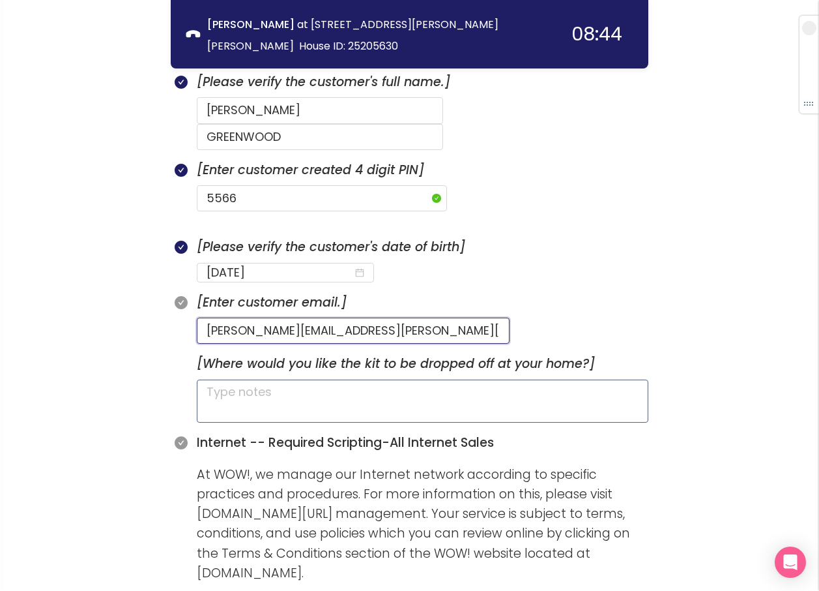
type input "[PERSON_NAME][EMAIL_ADDRESS][PERSON_NAME][DOMAIN_NAME]"
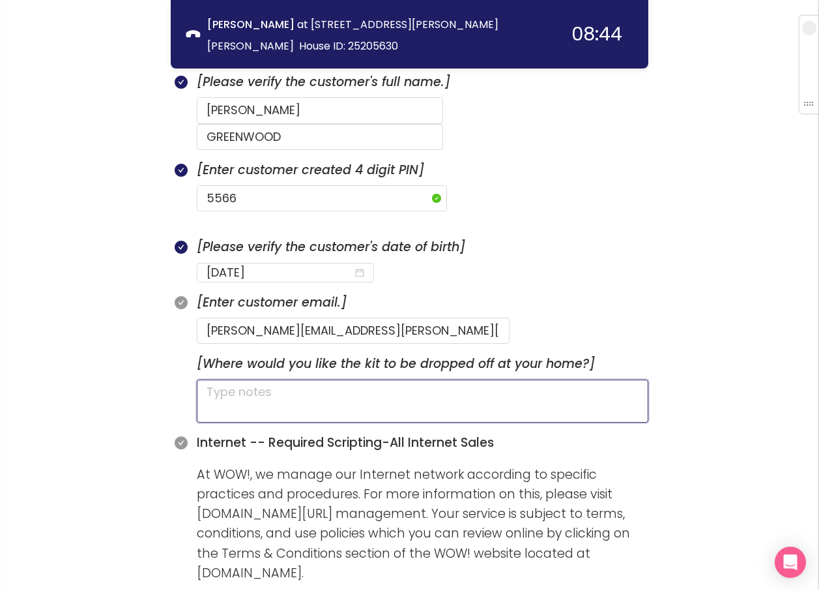
click at [291, 379] on textarea at bounding box center [423, 400] width 452 height 43
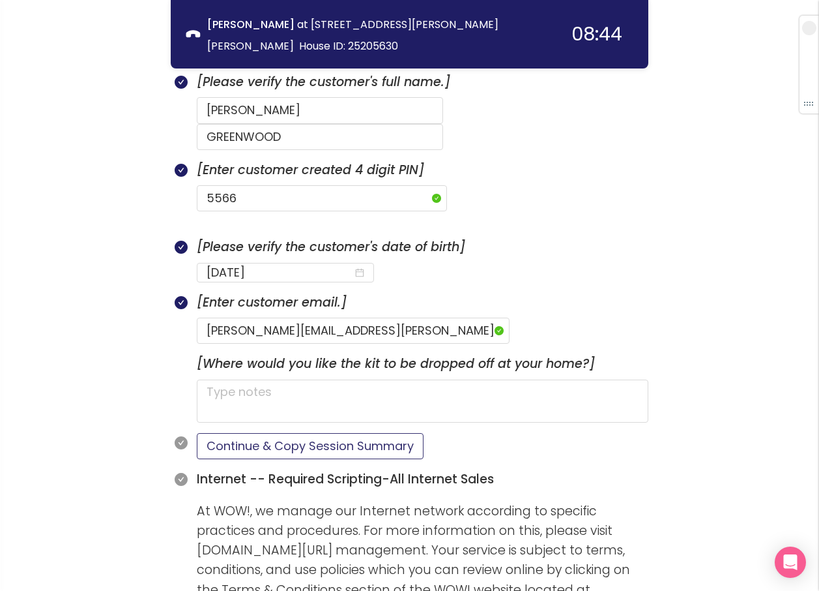
click at [287, 433] on button "Continue & Copy Session Summary" at bounding box center [310, 446] width 227 height 26
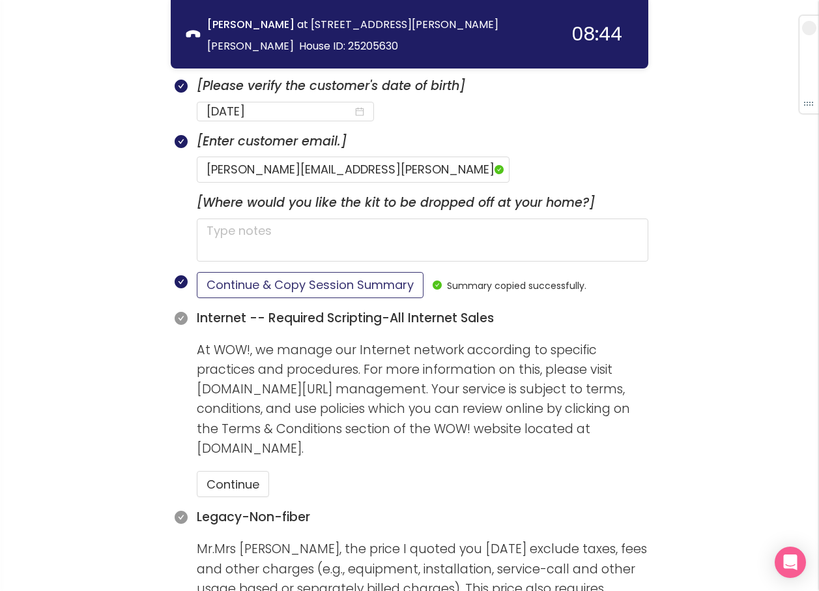
scroll to position [945, 0]
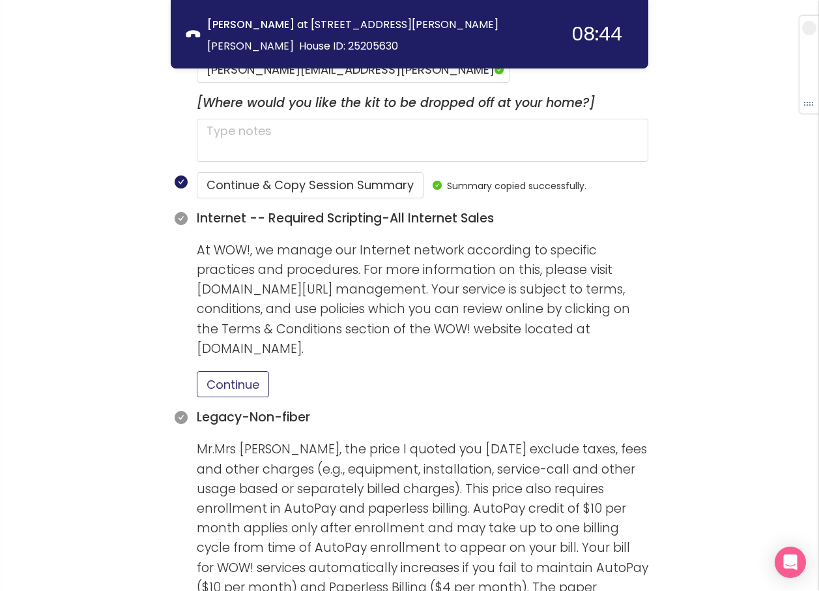
drag, startPoint x: 218, startPoint y: 355, endPoint x: 379, endPoint y: 371, distance: 161.2
click at [220, 371] on button "Continue" at bounding box center [233, 384] width 72 height 26
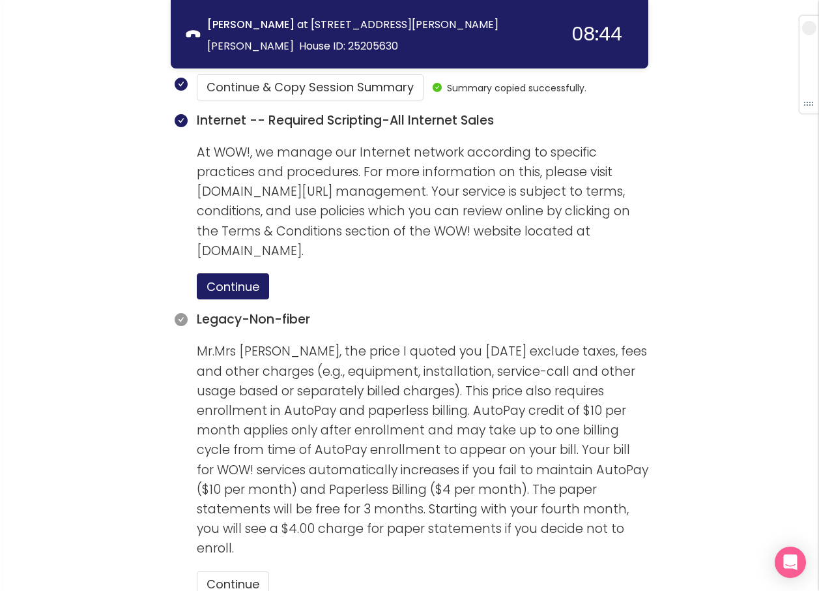
scroll to position [1206, 0]
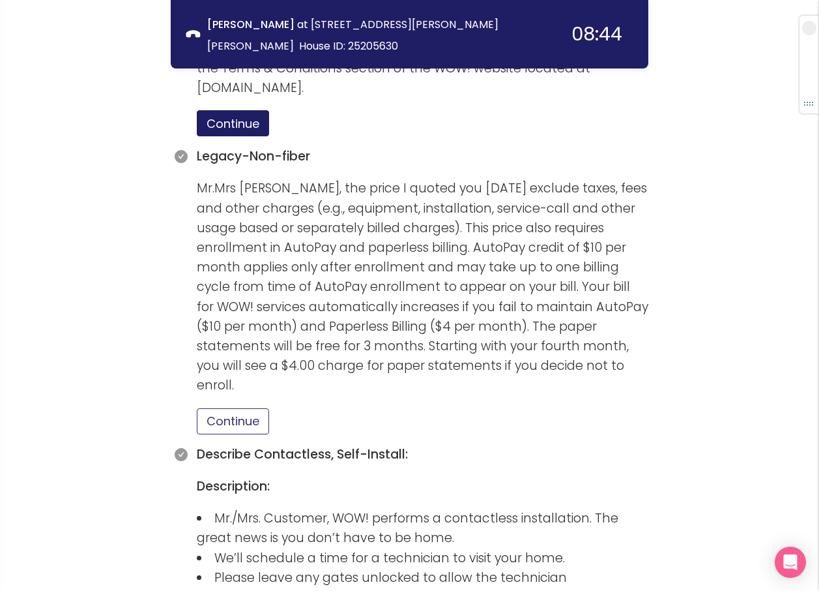
click at [236, 408] on button "Continue" at bounding box center [233, 421] width 72 height 26
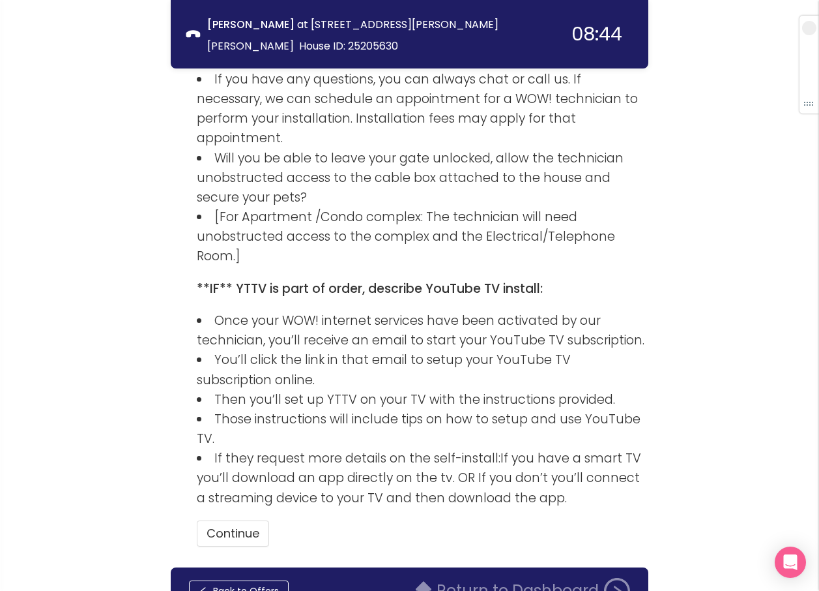
scroll to position [1950, 0]
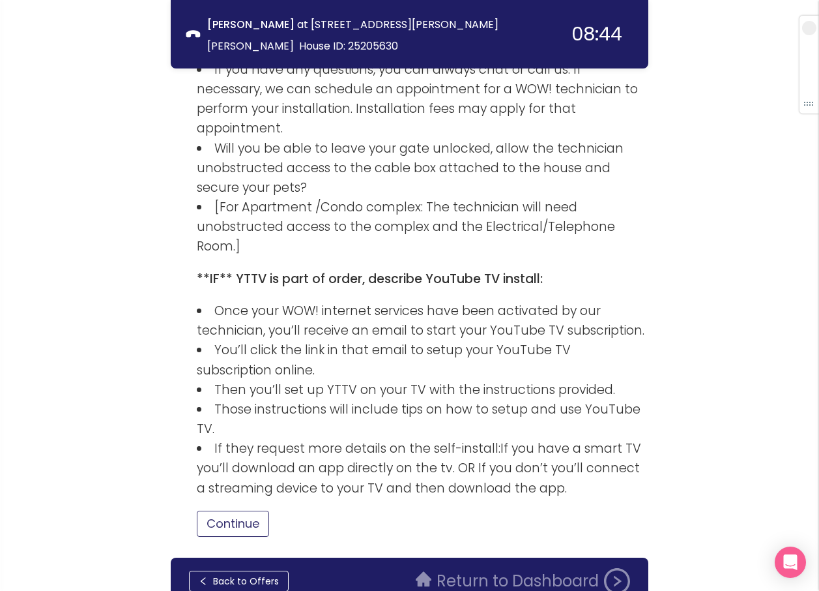
click at [255, 510] on button "Continue" at bounding box center [233, 523] width 72 height 26
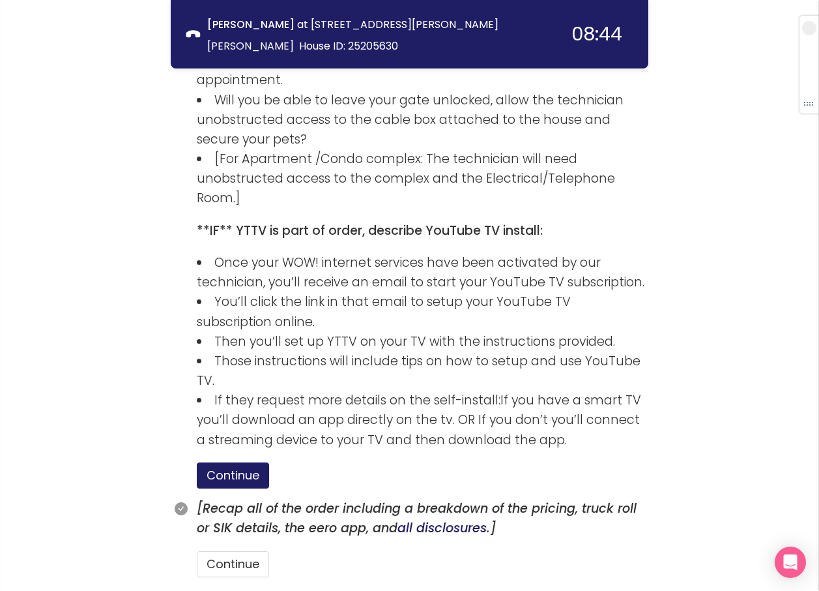
scroll to position [2039, 0]
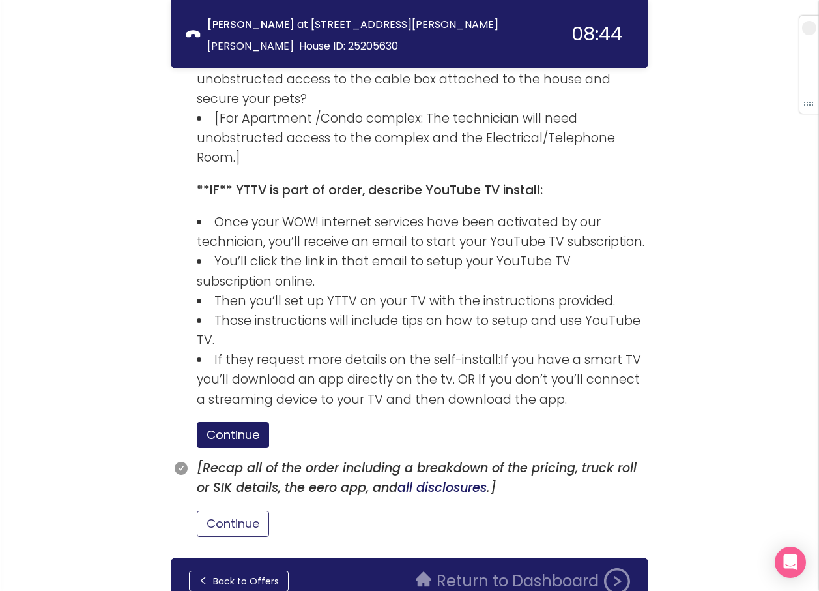
click at [239, 510] on button "Continue" at bounding box center [233, 523] width 72 height 26
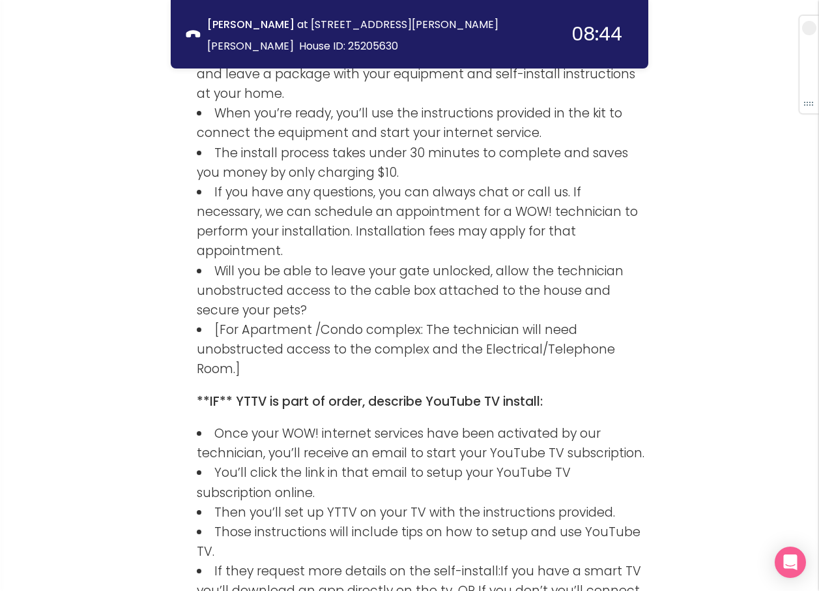
scroll to position [2100, 0]
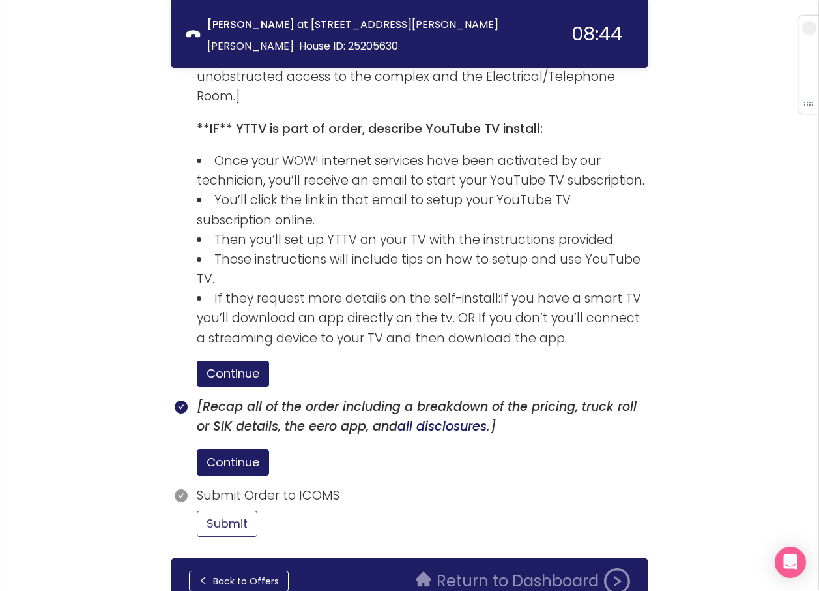
click at [229, 510] on button "Submit" at bounding box center [227, 523] width 61 height 26
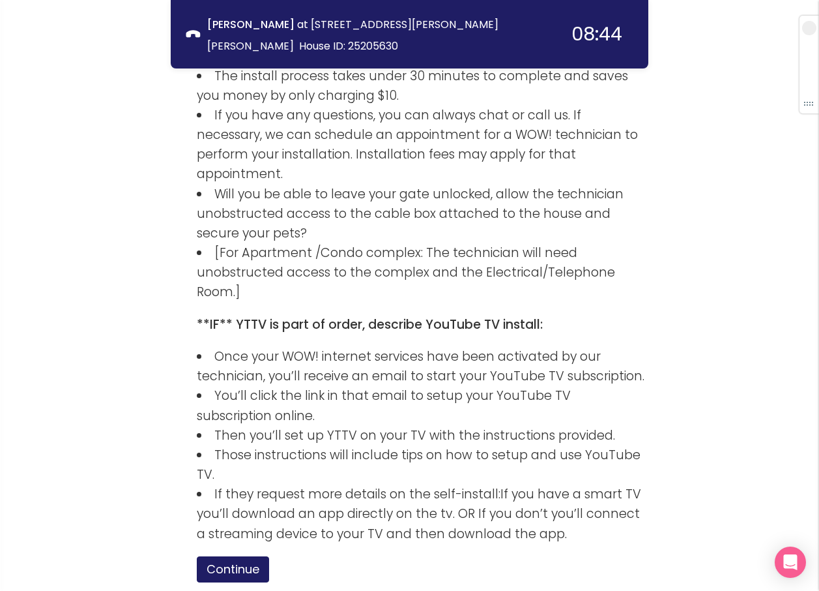
scroll to position [2220, 0]
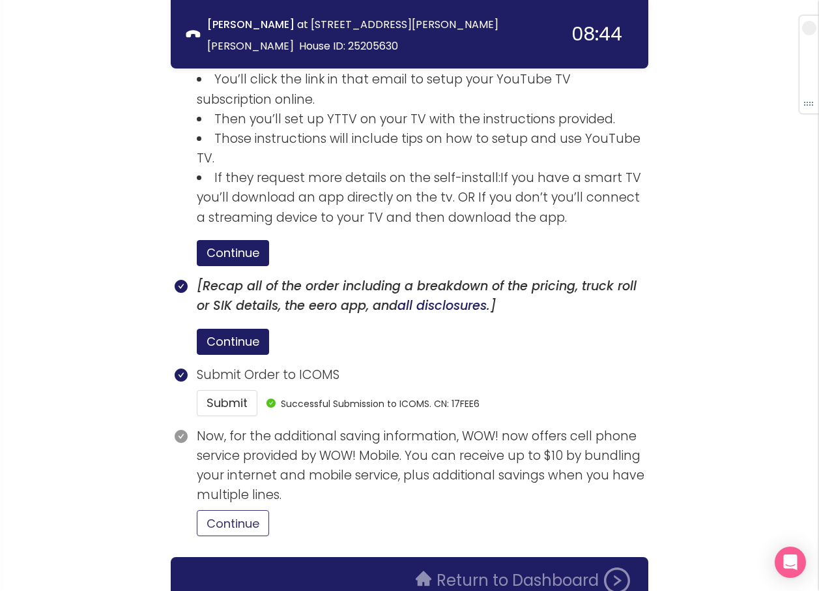
click at [264, 510] on button "Continue" at bounding box center [233, 523] width 72 height 26
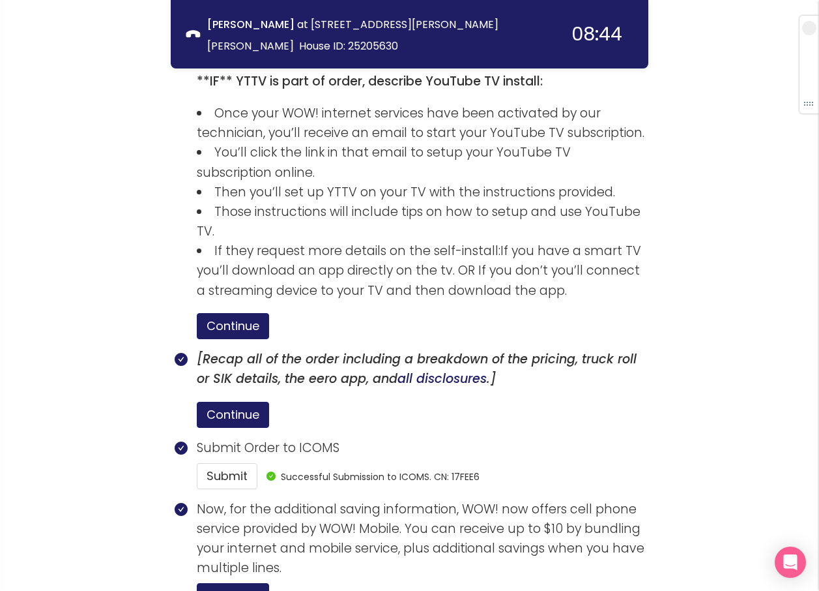
scroll to position [2340, 0]
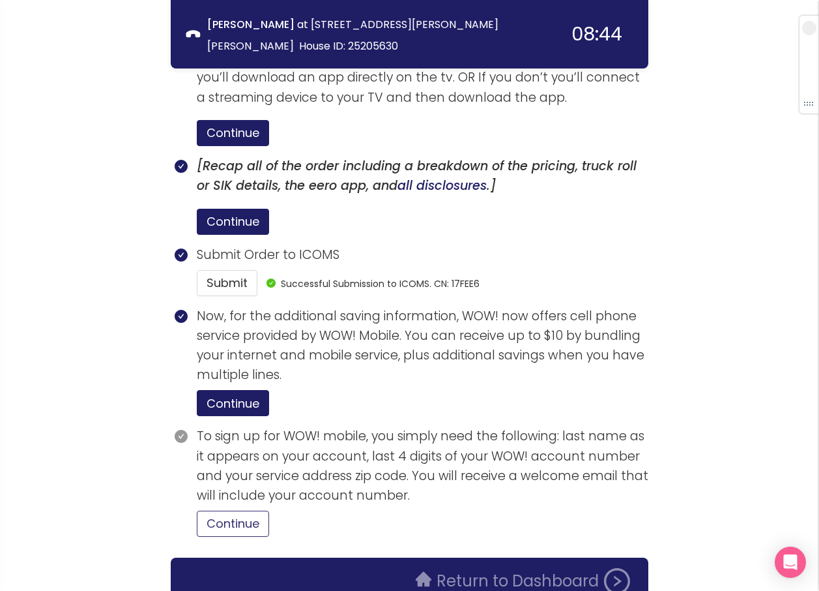
click at [210, 510] on button "Continue" at bounding box center [233, 523] width 72 height 26
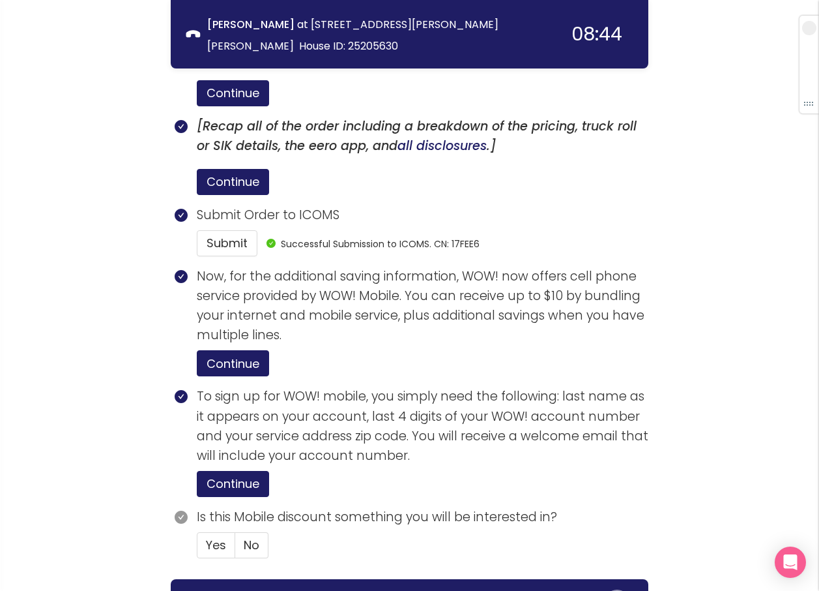
scroll to position [2402, 0]
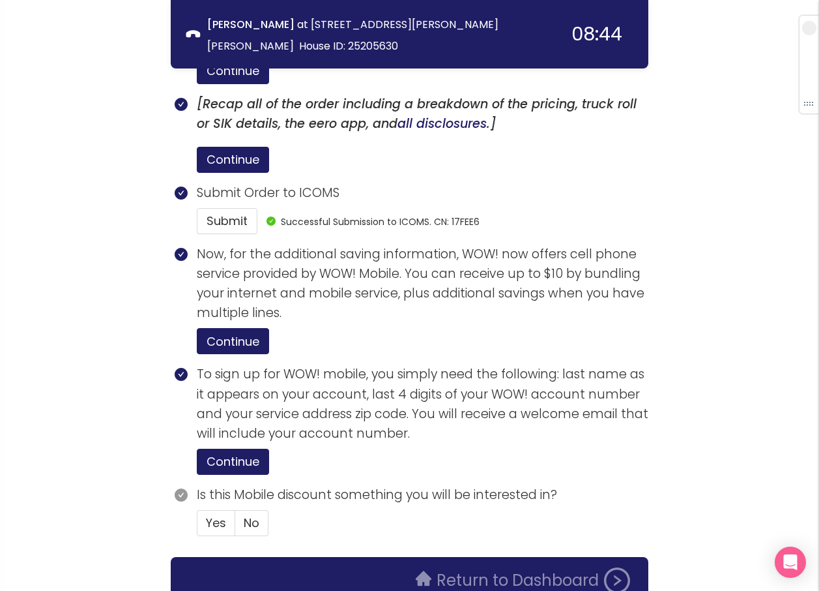
drag, startPoint x: 246, startPoint y: 457, endPoint x: 286, endPoint y: 457, distance: 39.8
click at [246, 514] on span "No" at bounding box center [252, 522] width 16 height 16
click at [235, 527] on input "No" at bounding box center [235, 527] width 0 height 0
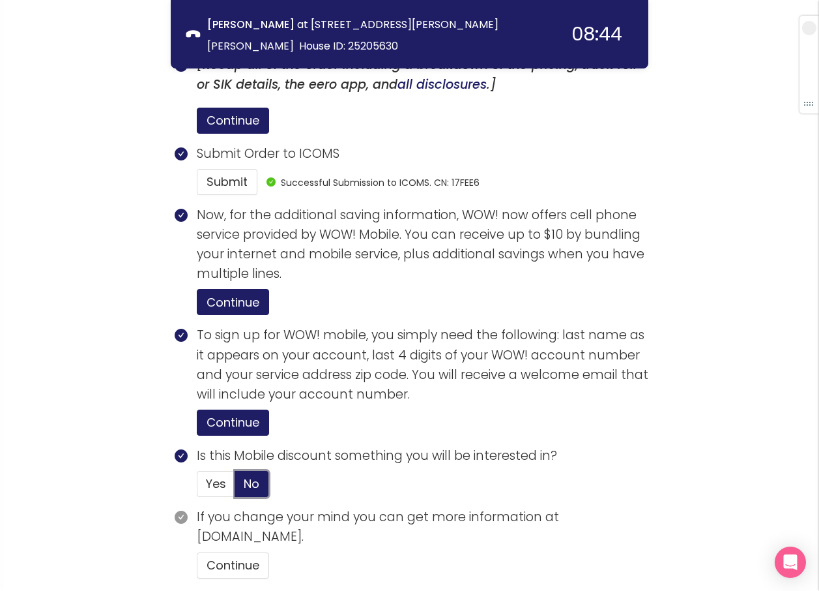
scroll to position [2483, 0]
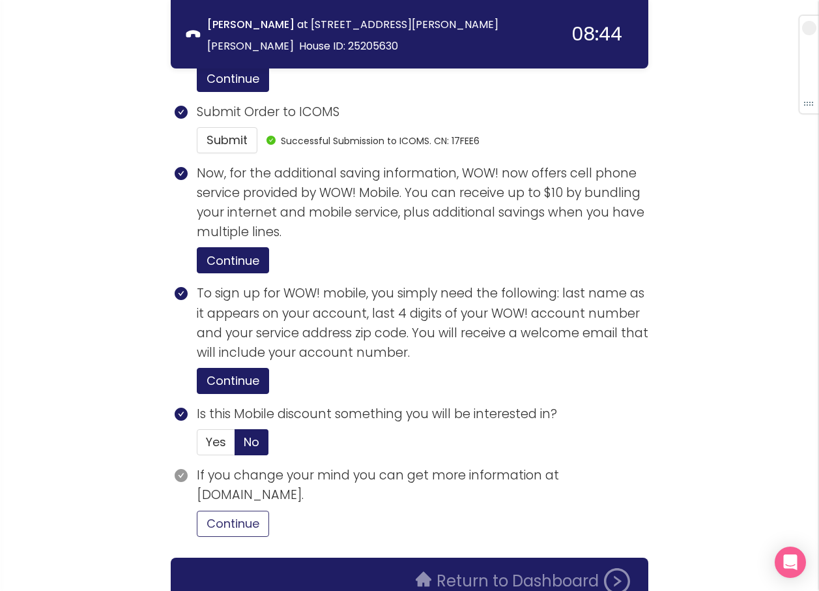
click at [233, 510] on button "Continue" at bounding box center [233, 523] width 72 height 26
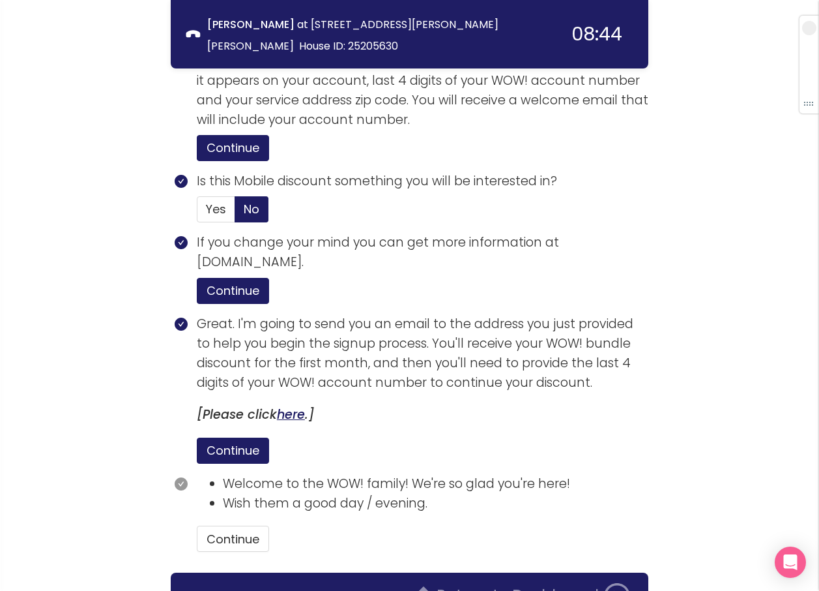
scroll to position [2732, 0]
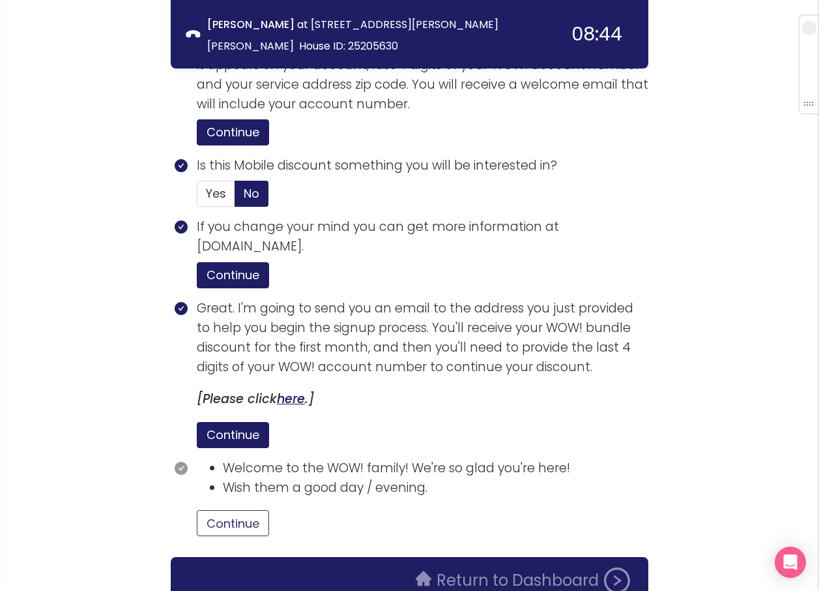
click at [254, 510] on button "Continue" at bounding box center [233, 523] width 72 height 26
click at [489, 567] on button "Return to Dashboard" at bounding box center [523, 580] width 230 height 26
